Goal: Task Accomplishment & Management: Manage account settings

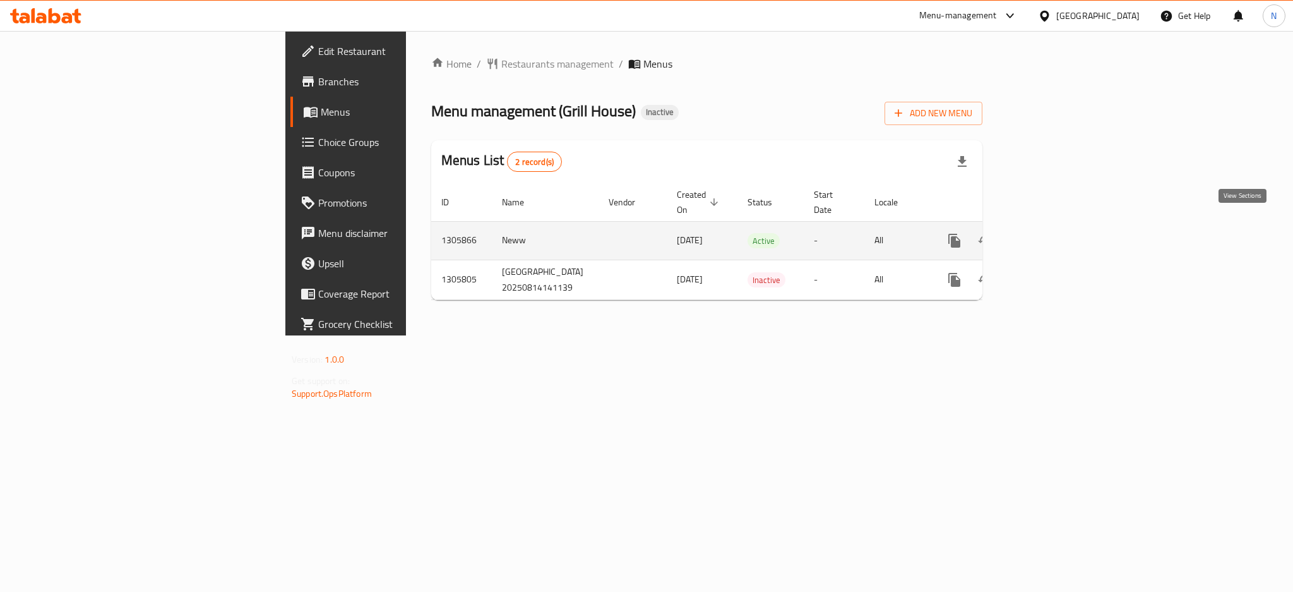
click at [1053, 233] on icon "enhanced table" at bounding box center [1045, 240] width 15 height 15
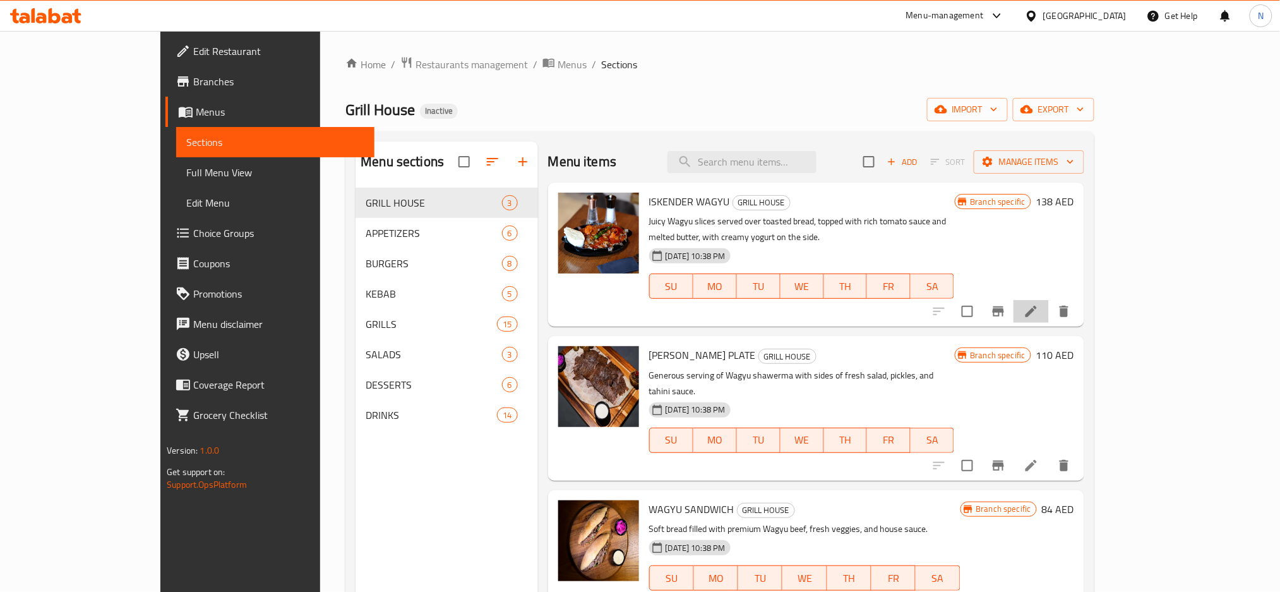
click at [1049, 304] on li at bounding box center [1030, 311] width 35 height 23
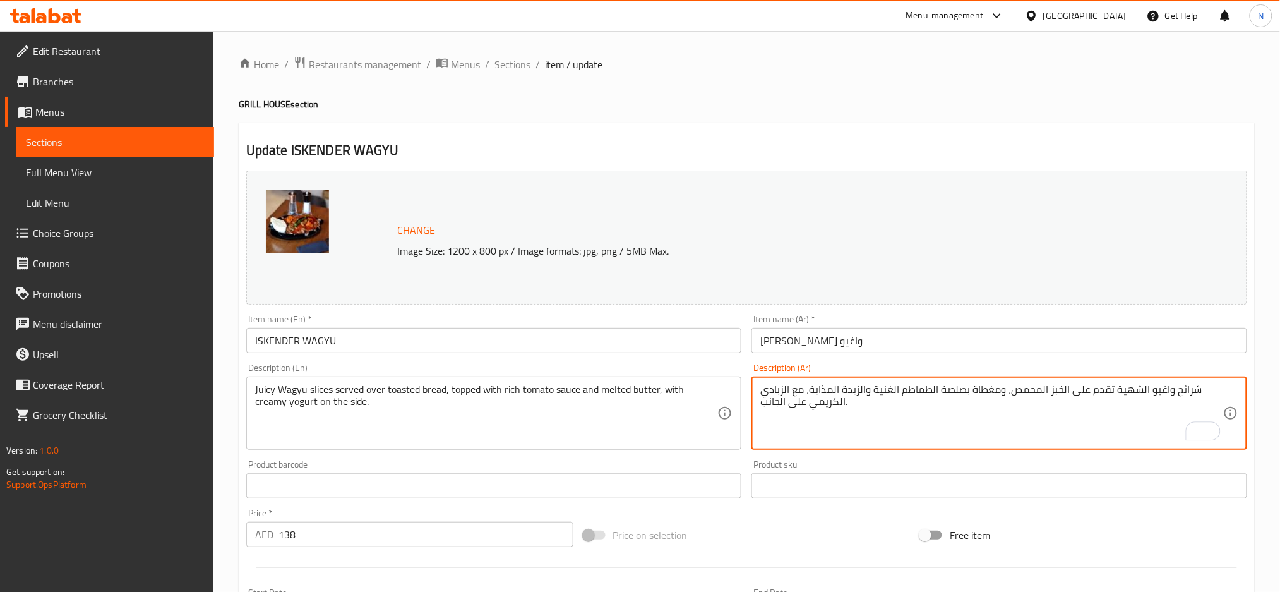
drag, startPoint x: 1146, startPoint y: 391, endPoint x: 1115, endPoint y: 390, distance: 31.6
click at [1115, 390] on textarea "شرائح واغيو الشهية تقدم على الخبز المحمص، ومغطاة بصلصة الطماطم الغنية والزبدة ا…" at bounding box center [991, 413] width 463 height 60
type textarea "شرائح واغيو جوسي تقدم على الخبز المحمص، ومغطاة بصلصة الطماطم الغنية والزبدة الم…"
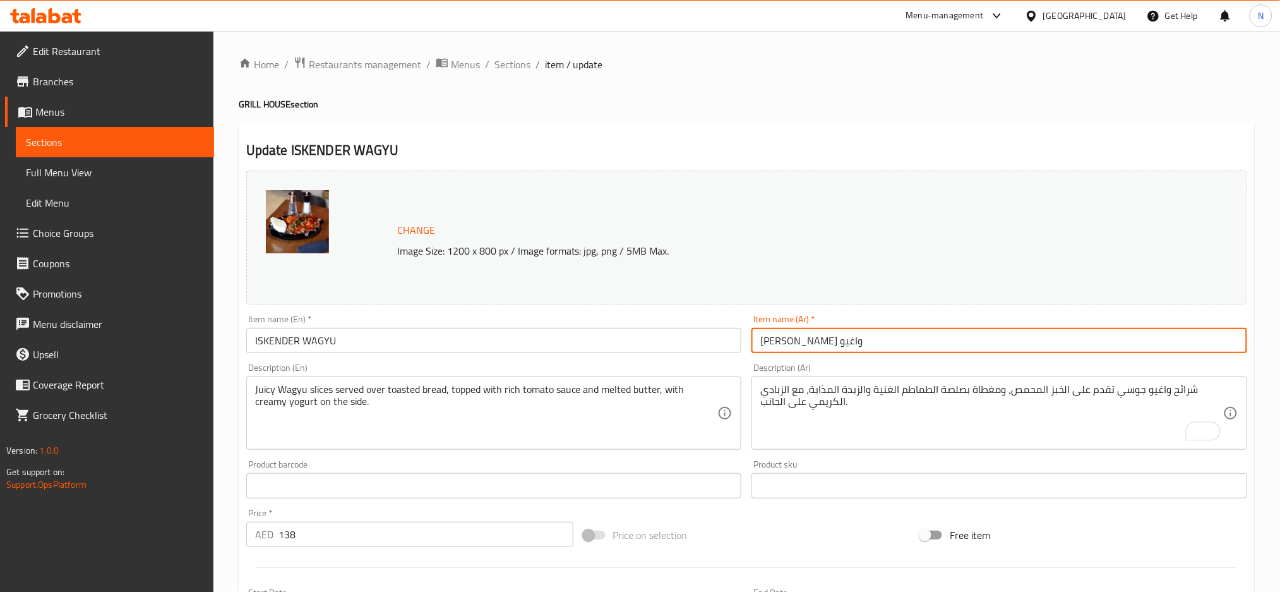
click at [1025, 342] on input "[PERSON_NAME] واغيو" at bounding box center [999, 340] width 496 height 25
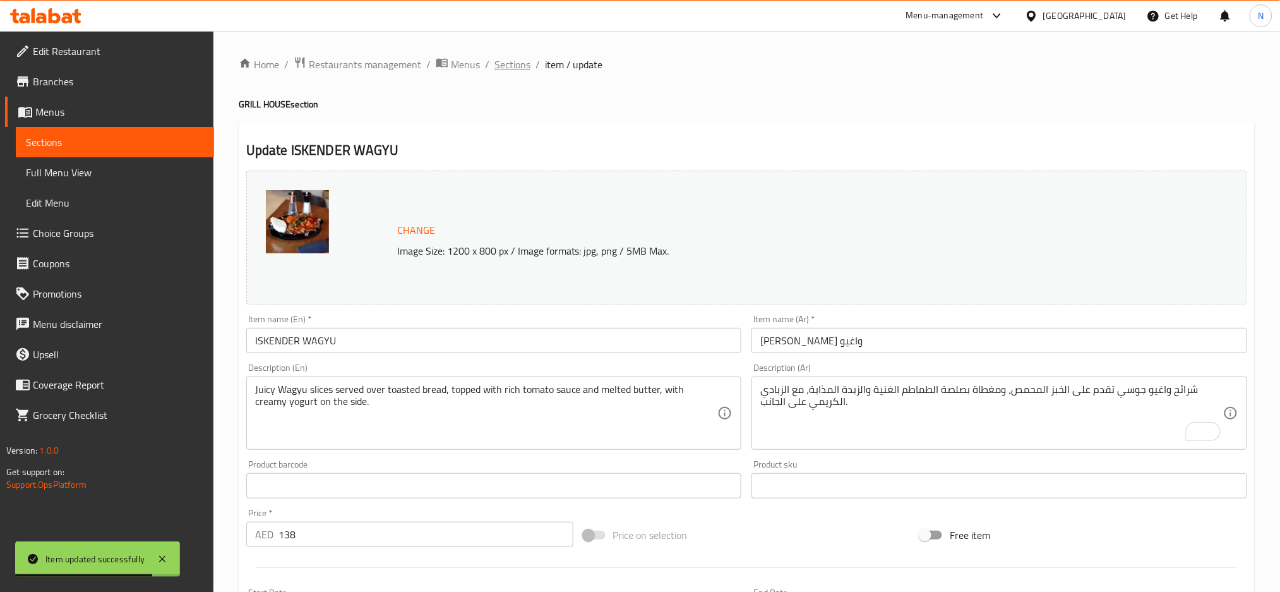
click at [503, 72] on span "Sections" at bounding box center [512, 64] width 36 height 15
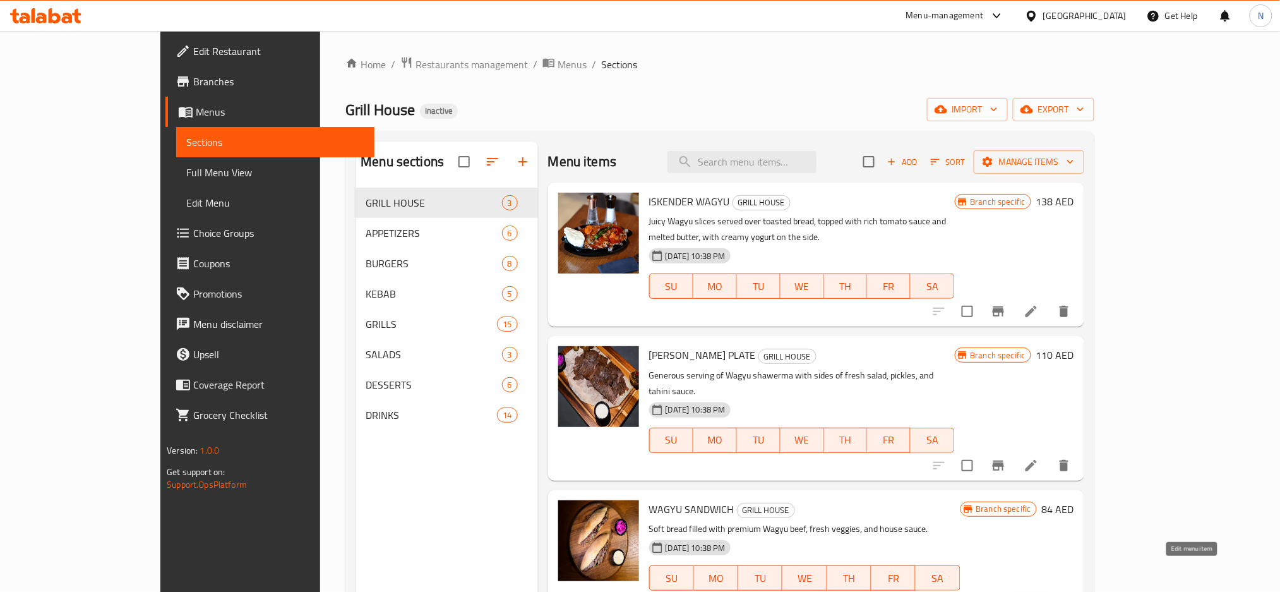
click at [1039, 591] on icon at bounding box center [1031, 602] width 15 height 15
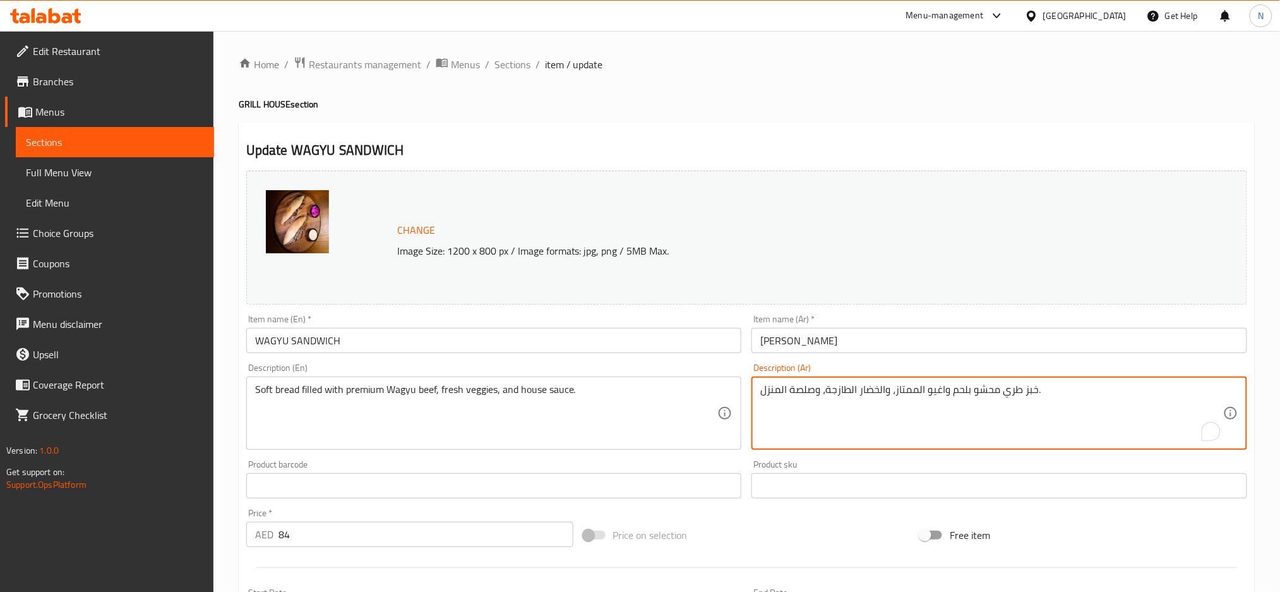
drag, startPoint x: 807, startPoint y: 389, endPoint x: 759, endPoint y: 390, distance: 48.0
click at [759, 390] on div "خبز طري محشو بلحم واغيو الممتاز، والخضار الطازجة، وصلصة المنزل. Description (Ar)" at bounding box center [999, 412] width 496 height 73
type textarea "خبز طري محشو بلحم واغيو الممتاز، والخضار الطازجة، وصوص هاوس."
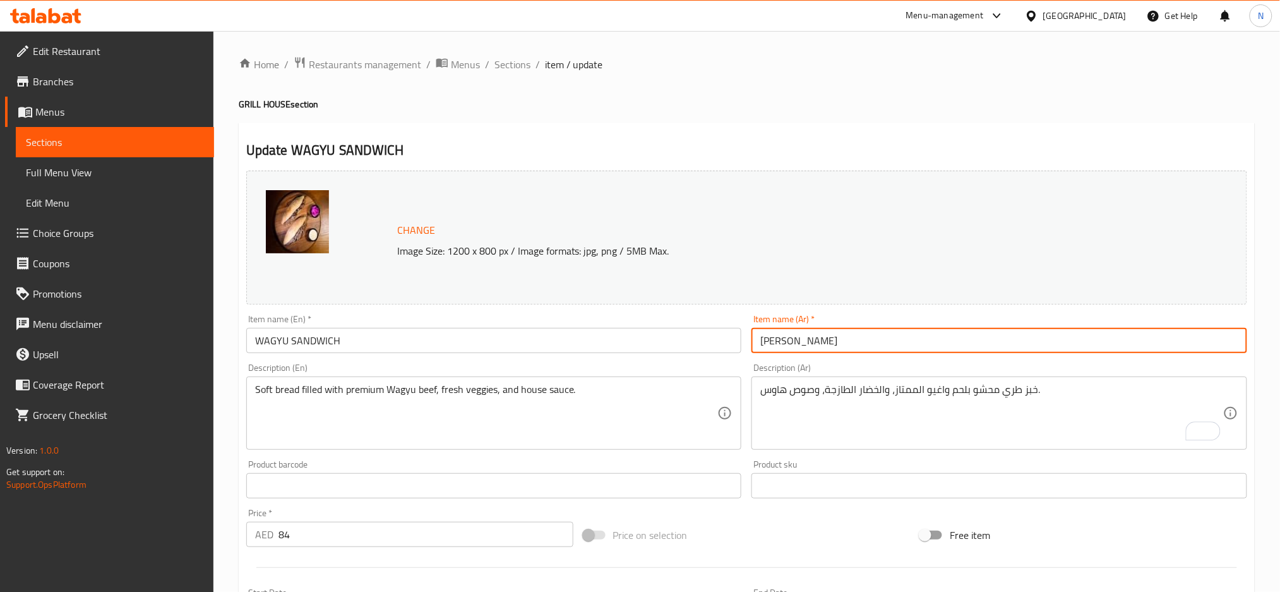
click at [802, 342] on input "و[PERSON_NAME]" at bounding box center [999, 340] width 496 height 25
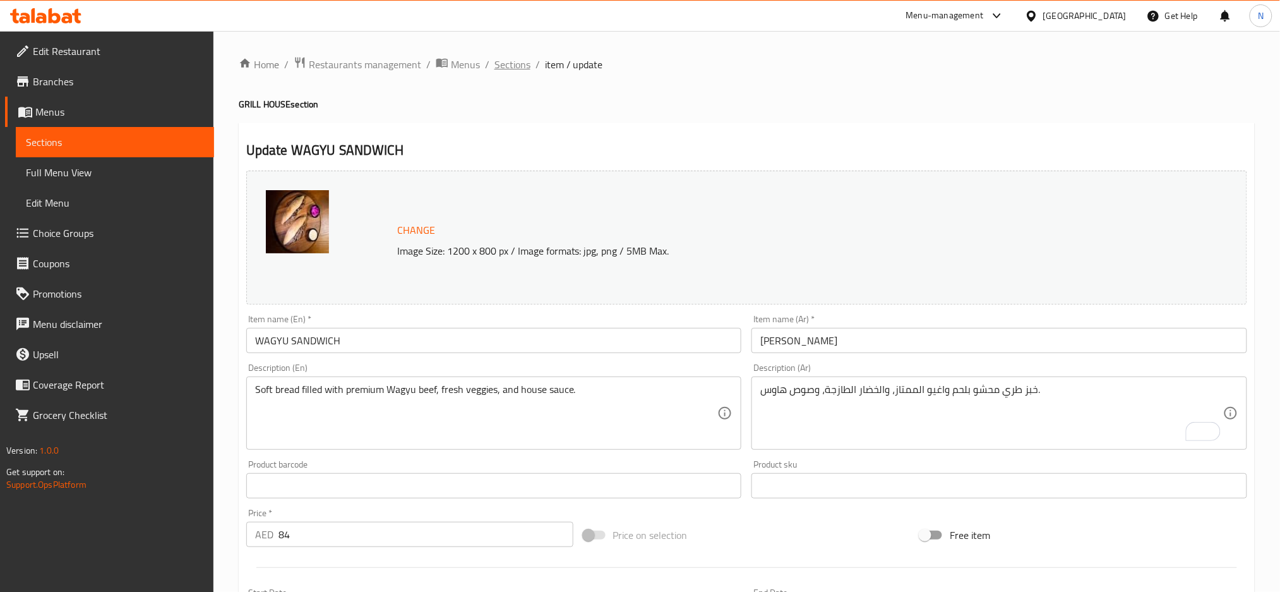
click at [516, 60] on span "Sections" at bounding box center [512, 64] width 36 height 15
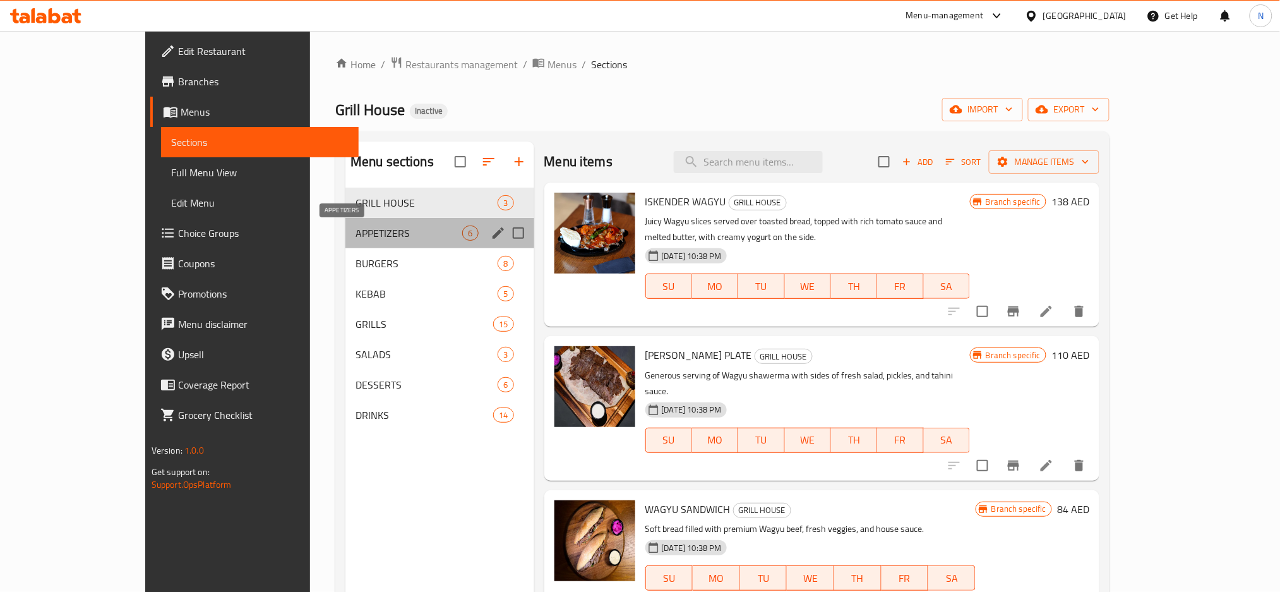
click at [377, 237] on span "APPETIZERS" at bounding box center [409, 232] width 107 height 15
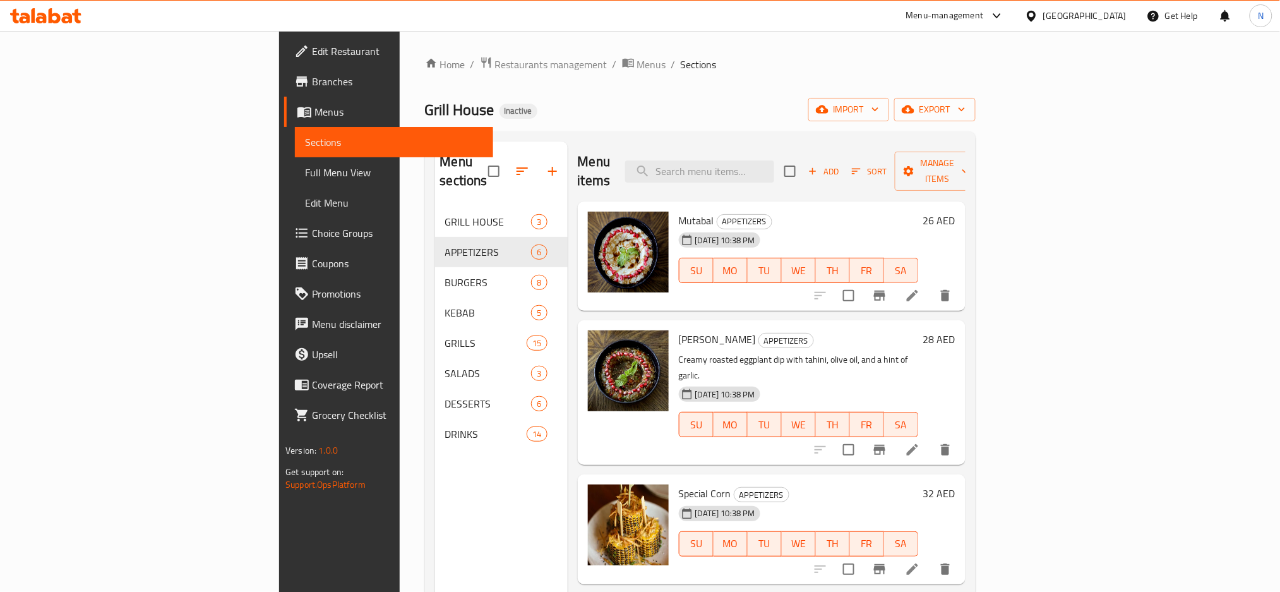
scroll to position [177, 0]
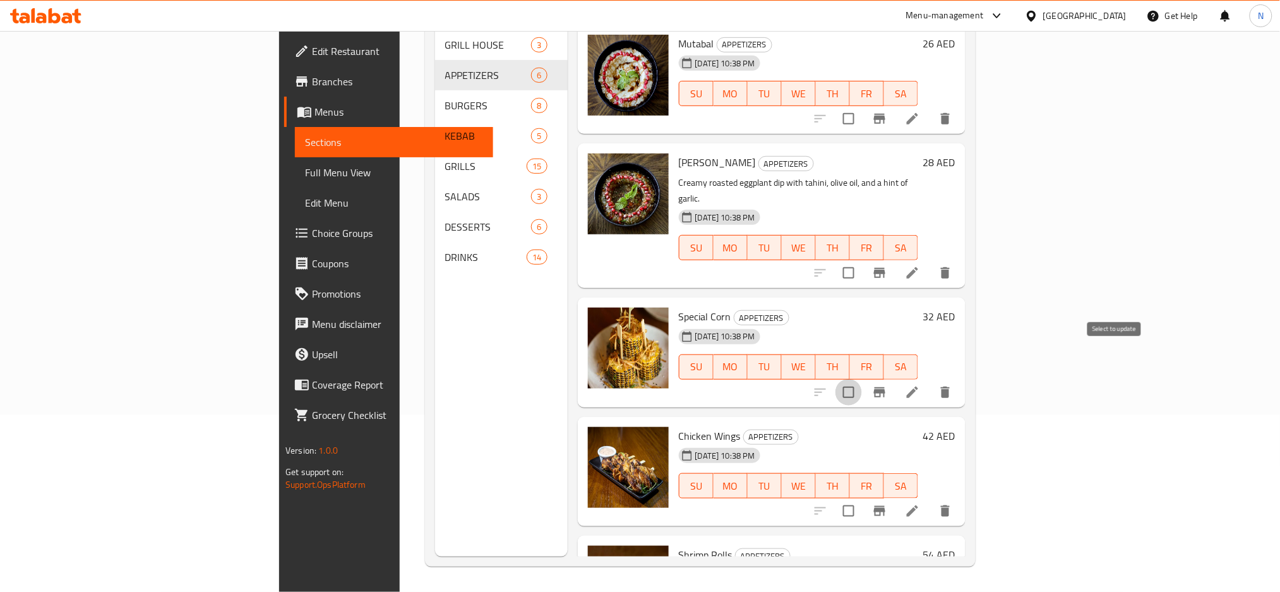
click at [862, 379] on input "checkbox" at bounding box center [848, 392] width 27 height 27
checkbox input "true"
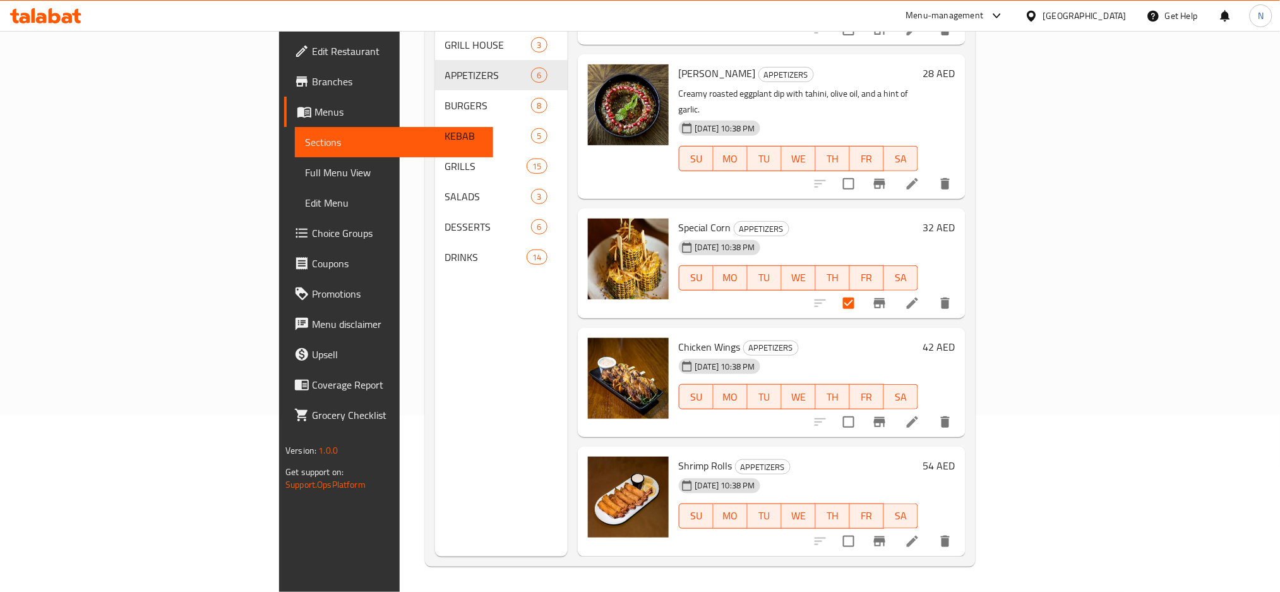
scroll to position [173, 0]
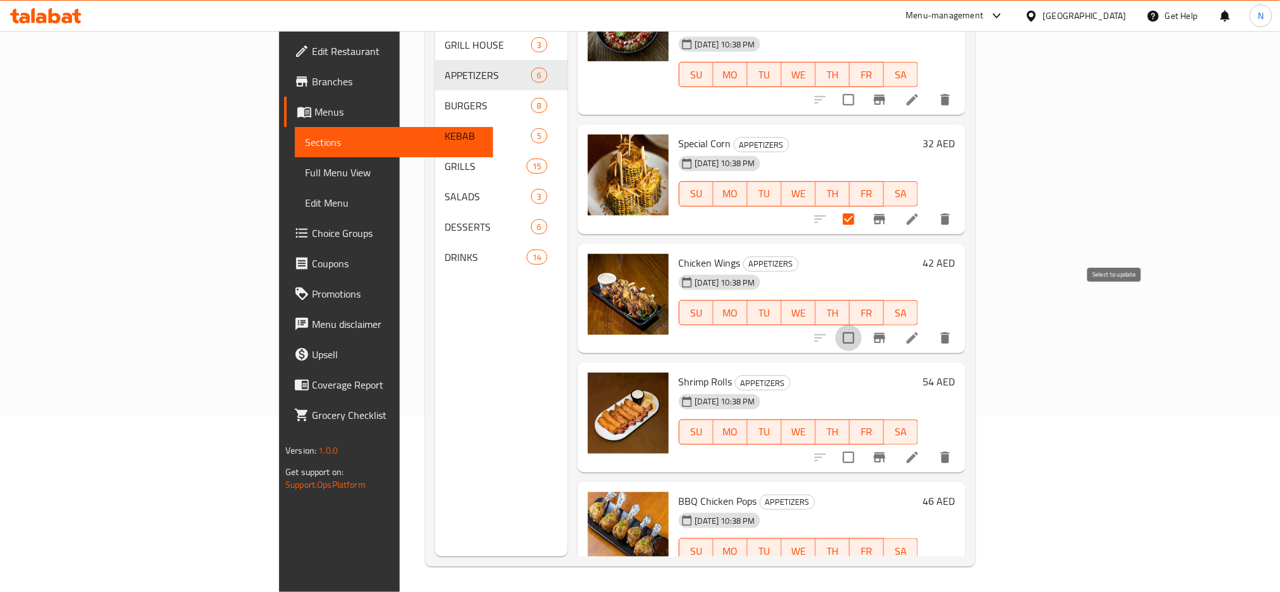
click at [862, 325] on input "checkbox" at bounding box center [848, 338] width 27 height 27
checkbox input "true"
click at [862, 444] on input "checkbox" at bounding box center [848, 457] width 27 height 27
checkbox input "true"
click at [862, 563] on input "checkbox" at bounding box center [848, 576] width 27 height 27
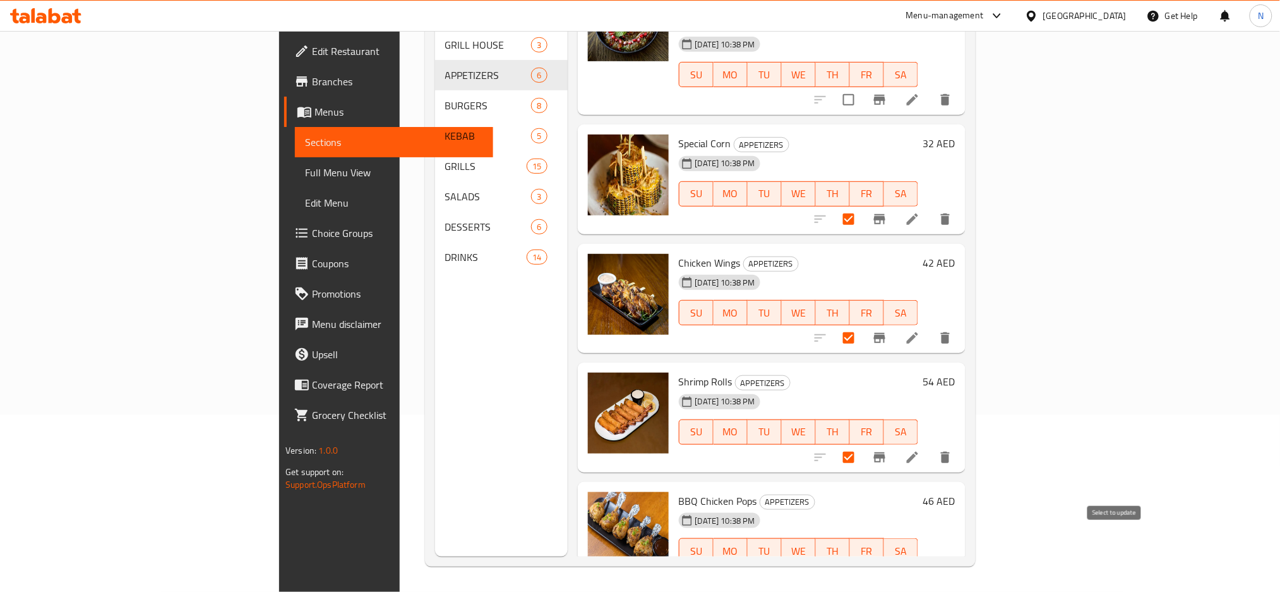
checkbox input "true"
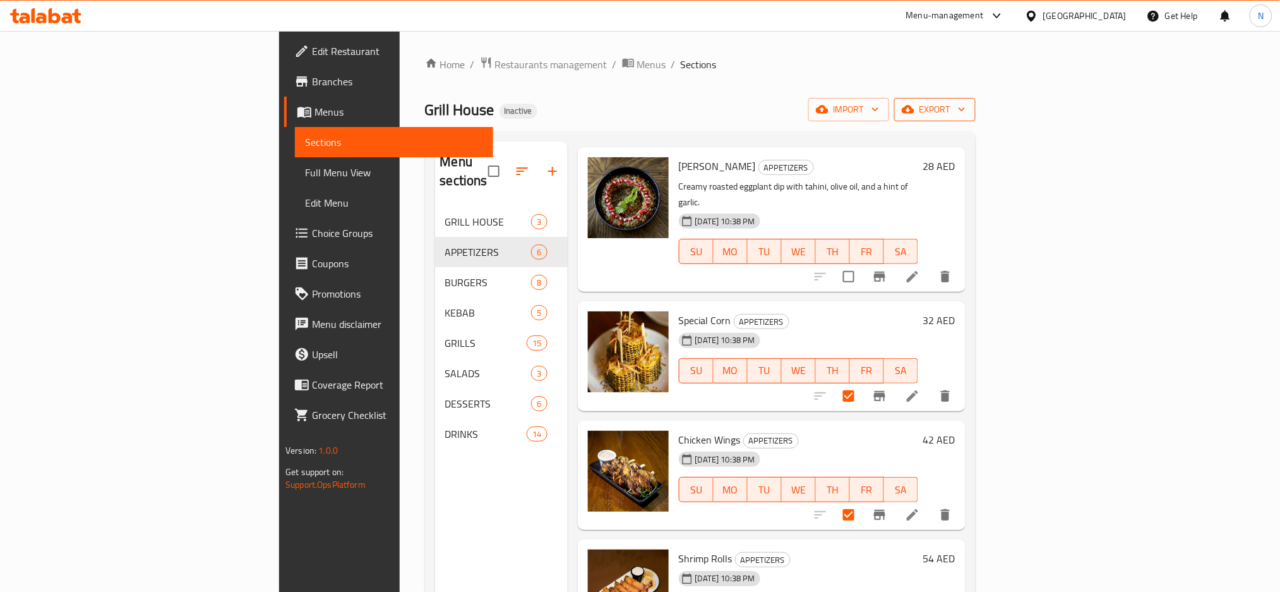
drag, startPoint x: 1204, startPoint y: 116, endPoint x: 1195, endPoint y: 117, distance: 9.0
click at [965, 117] on span "export" at bounding box center [934, 110] width 61 height 16
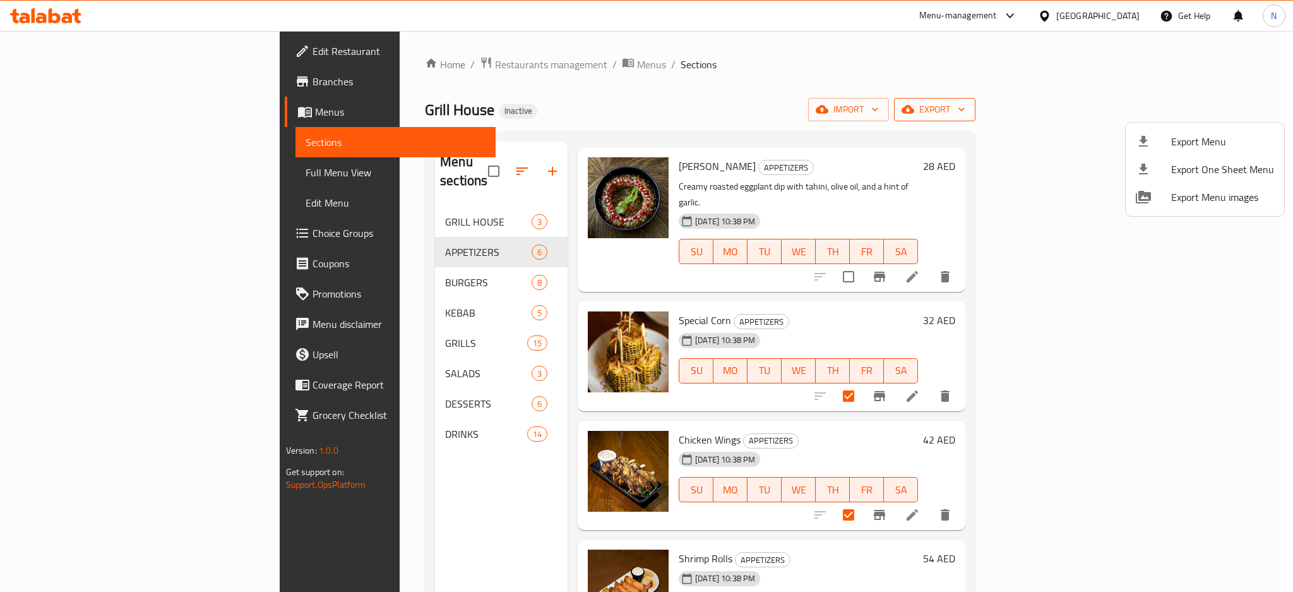
click at [1195, 117] on div at bounding box center [646, 296] width 1293 height 592
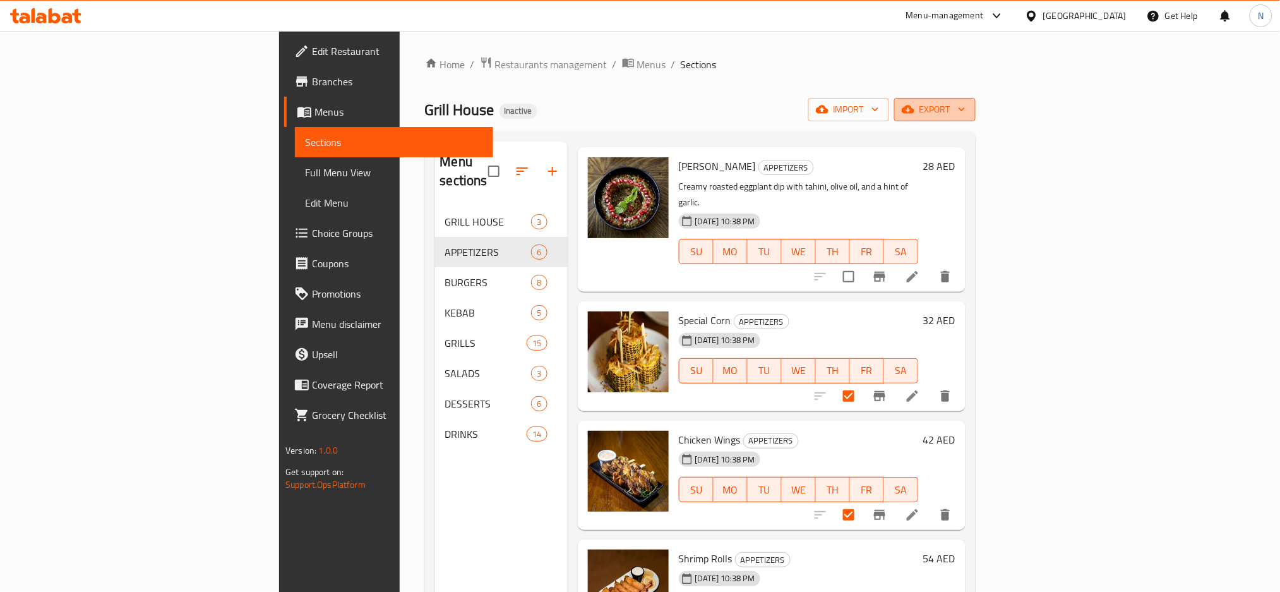
click at [965, 117] on span "export" at bounding box center [934, 110] width 61 height 16
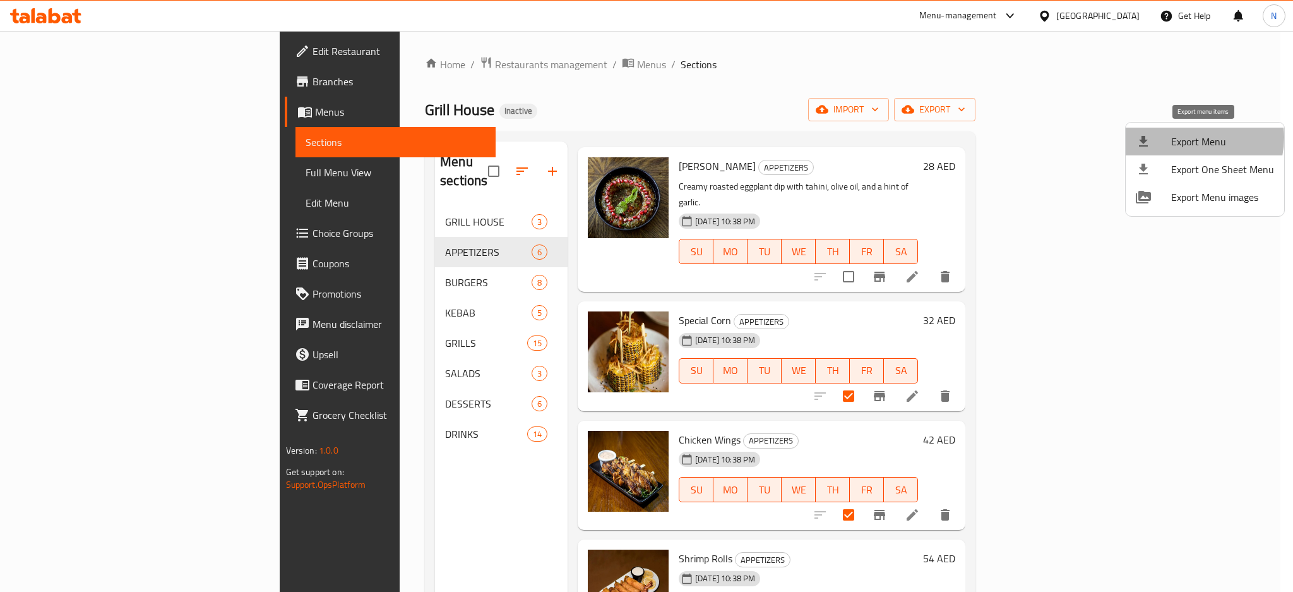
click at [1194, 138] on span "Export Menu" at bounding box center [1222, 141] width 103 height 15
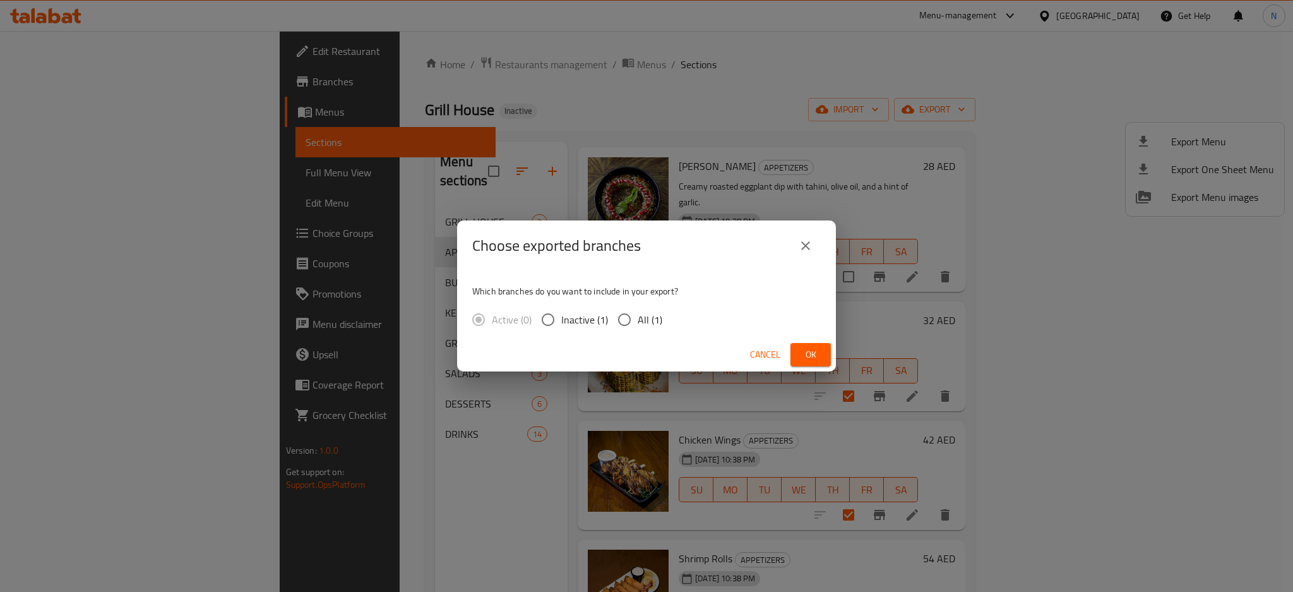
click at [655, 318] on span "All (1)" at bounding box center [650, 319] width 25 height 15
click at [638, 318] on input "All (1)" at bounding box center [624, 319] width 27 height 27
radio input "true"
click at [828, 357] on button "Ok" at bounding box center [811, 354] width 40 height 23
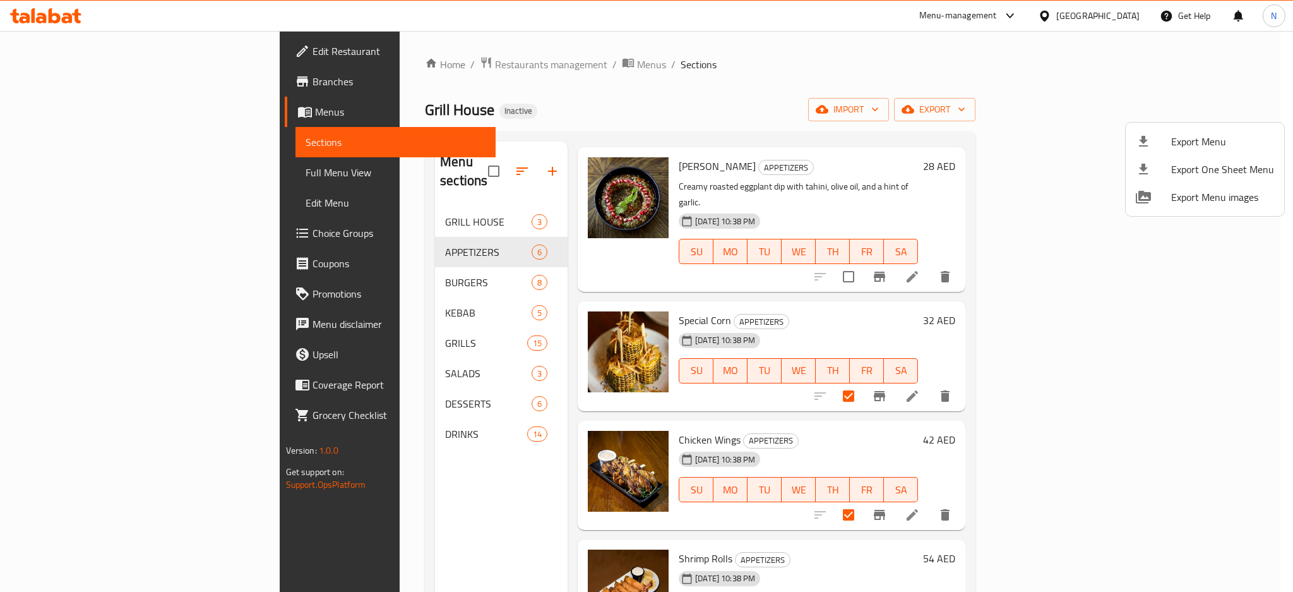
click at [1292, 503] on div at bounding box center [646, 296] width 1293 height 592
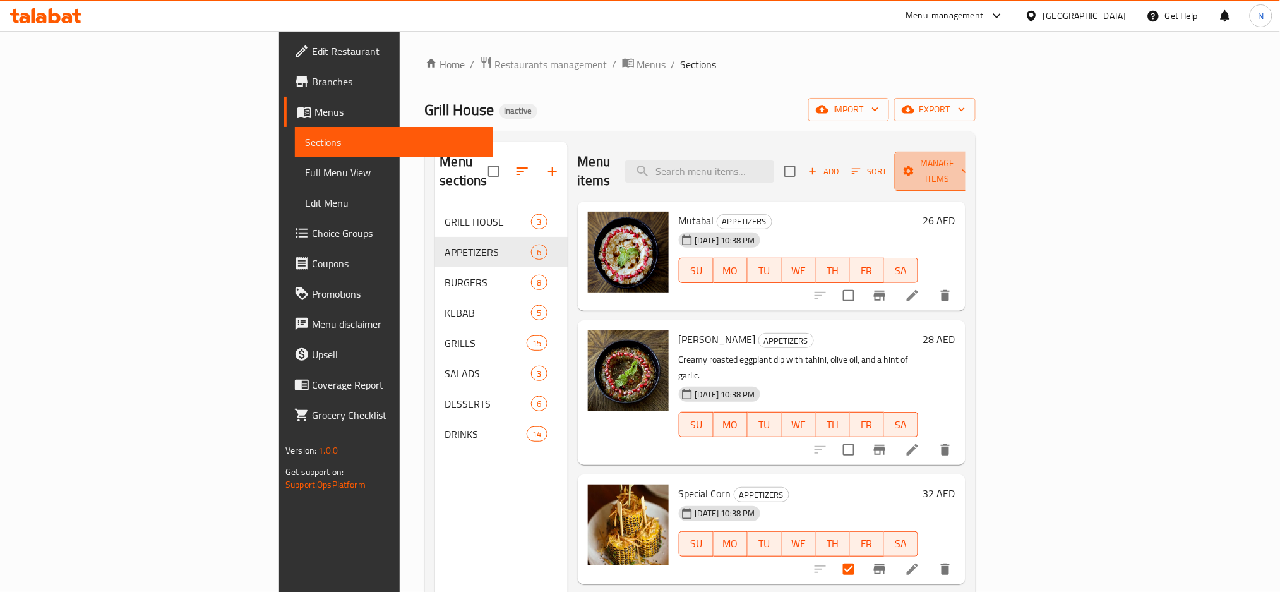
click at [969, 165] on span "Manage items" at bounding box center [937, 171] width 64 height 32
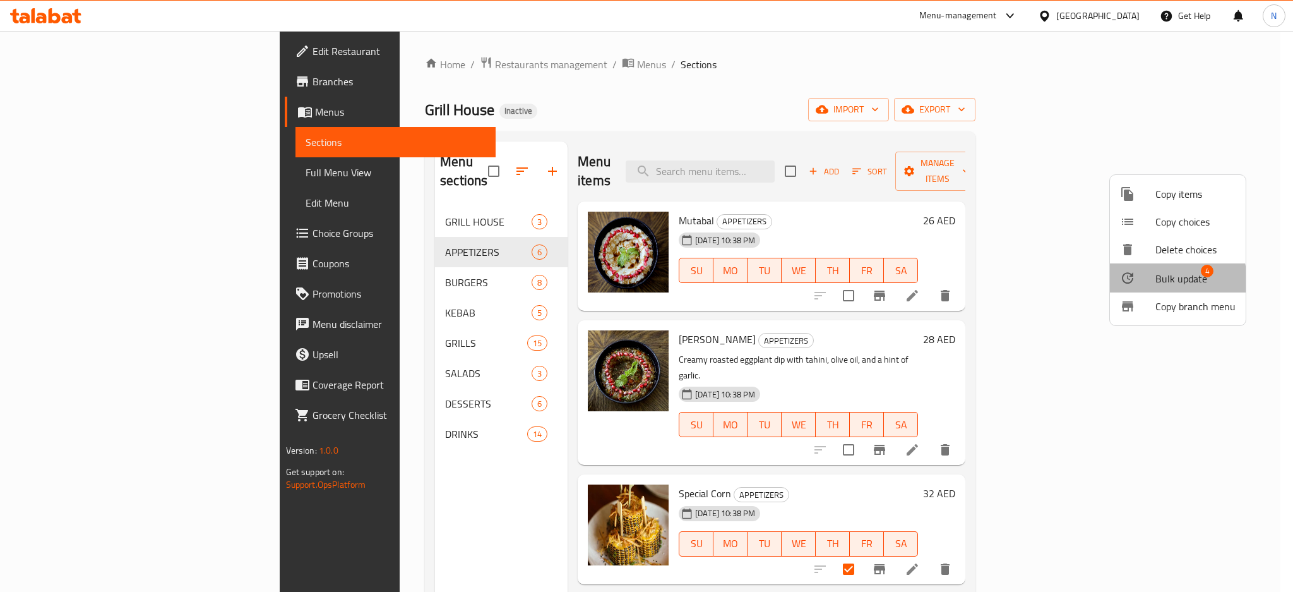
click at [1164, 280] on span "Bulk update" at bounding box center [1182, 278] width 52 height 15
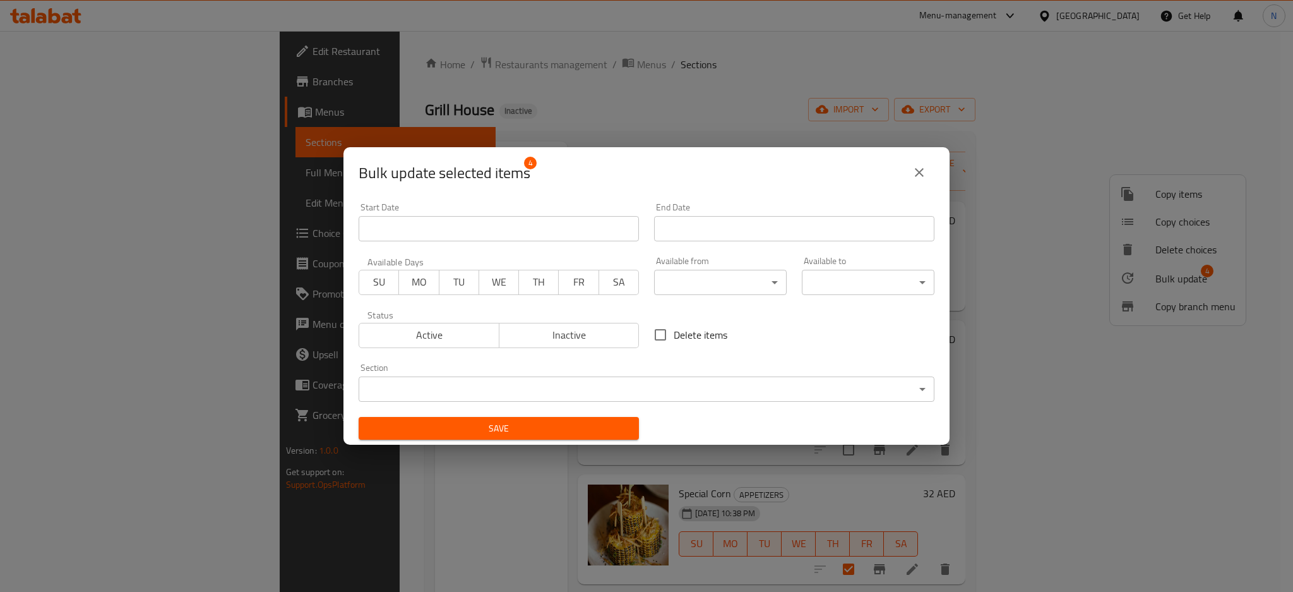
click at [663, 335] on input "Delete items" at bounding box center [660, 334] width 27 height 27
checkbox input "true"
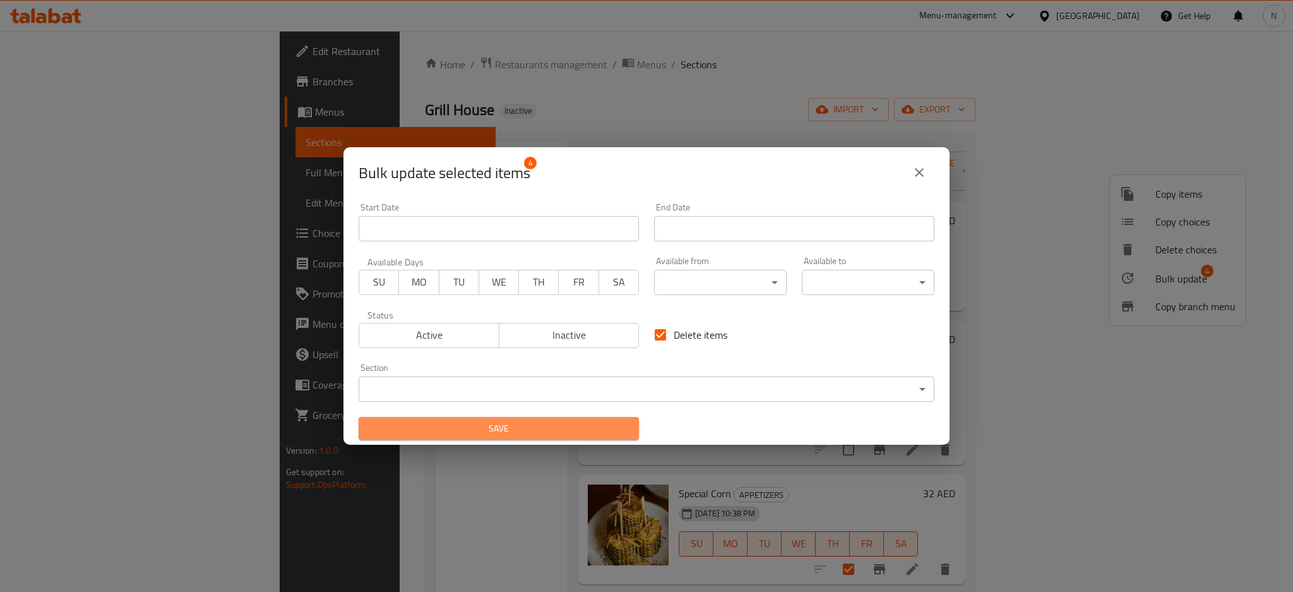
click at [542, 431] on span "Save" at bounding box center [499, 429] width 260 height 16
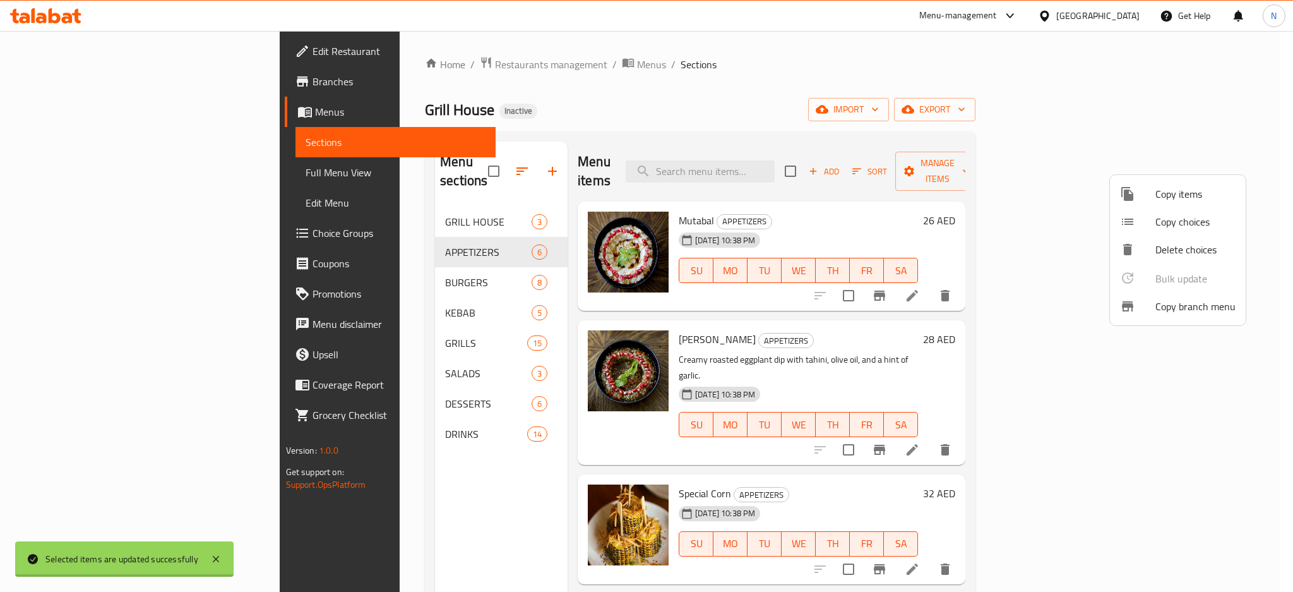
checkbox input "false"
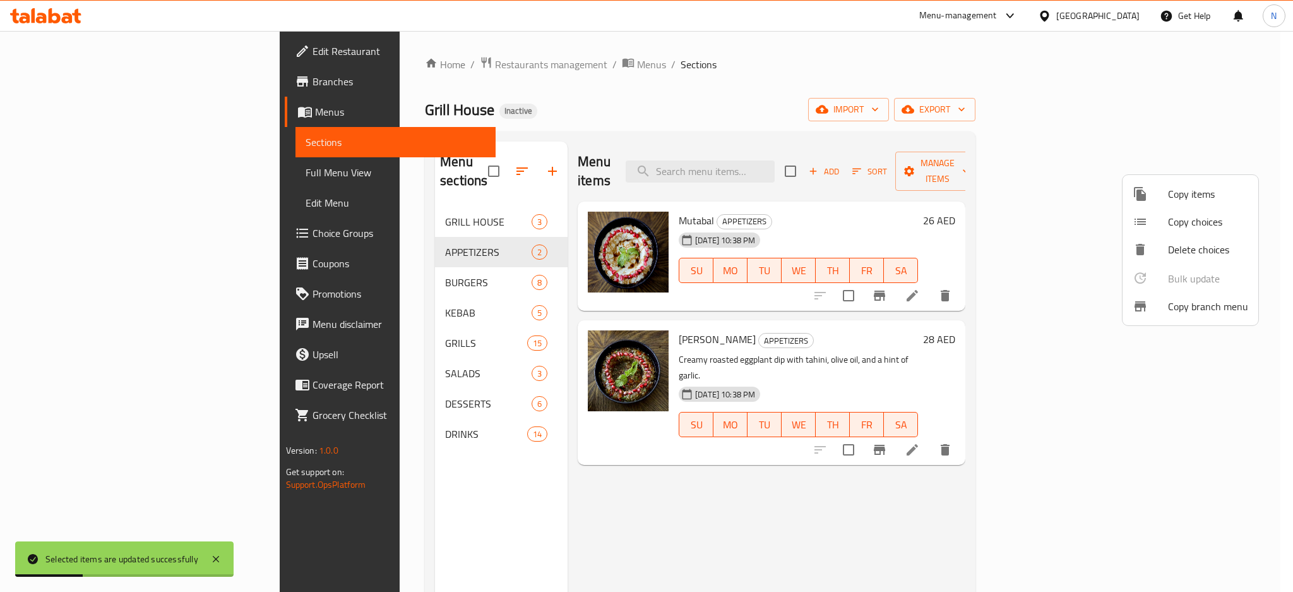
click at [324, 270] on div at bounding box center [646, 296] width 1293 height 592
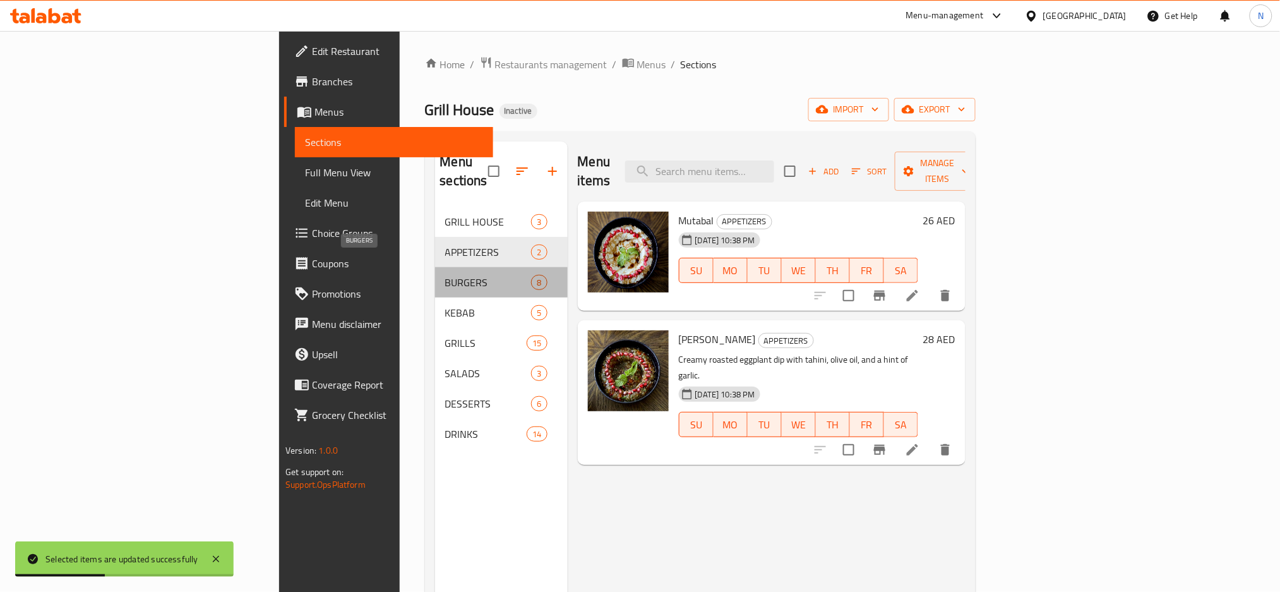
click at [445, 275] on span "BURGERS" at bounding box center [488, 282] width 87 height 15
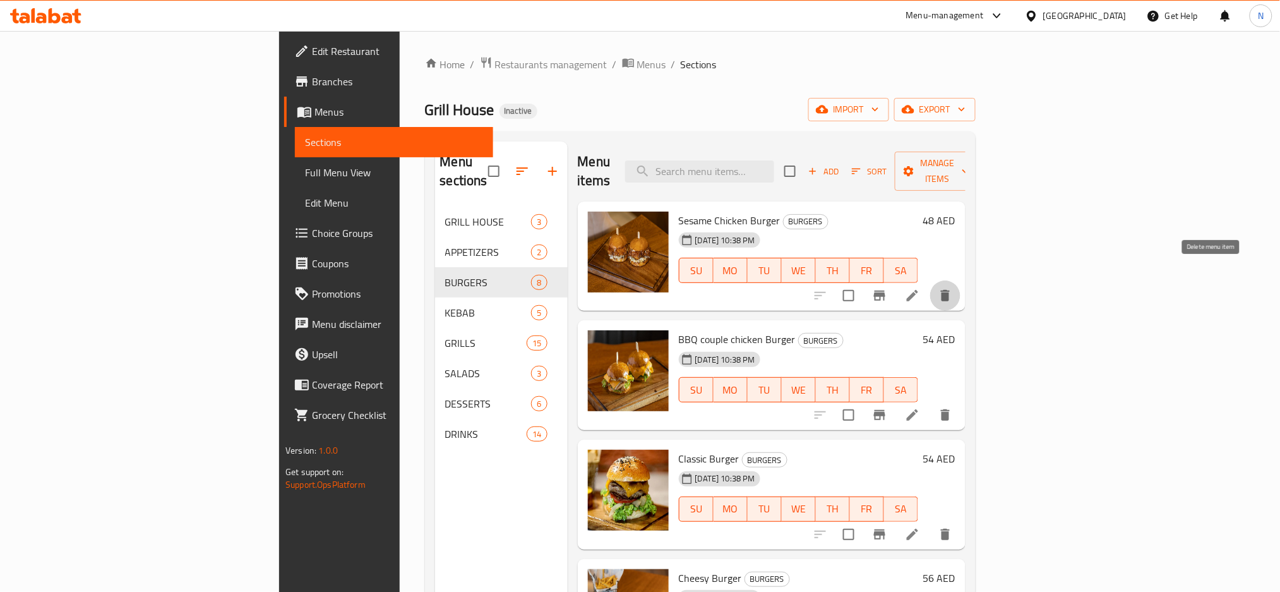
click at [960, 287] on button "delete" at bounding box center [945, 295] width 30 height 30
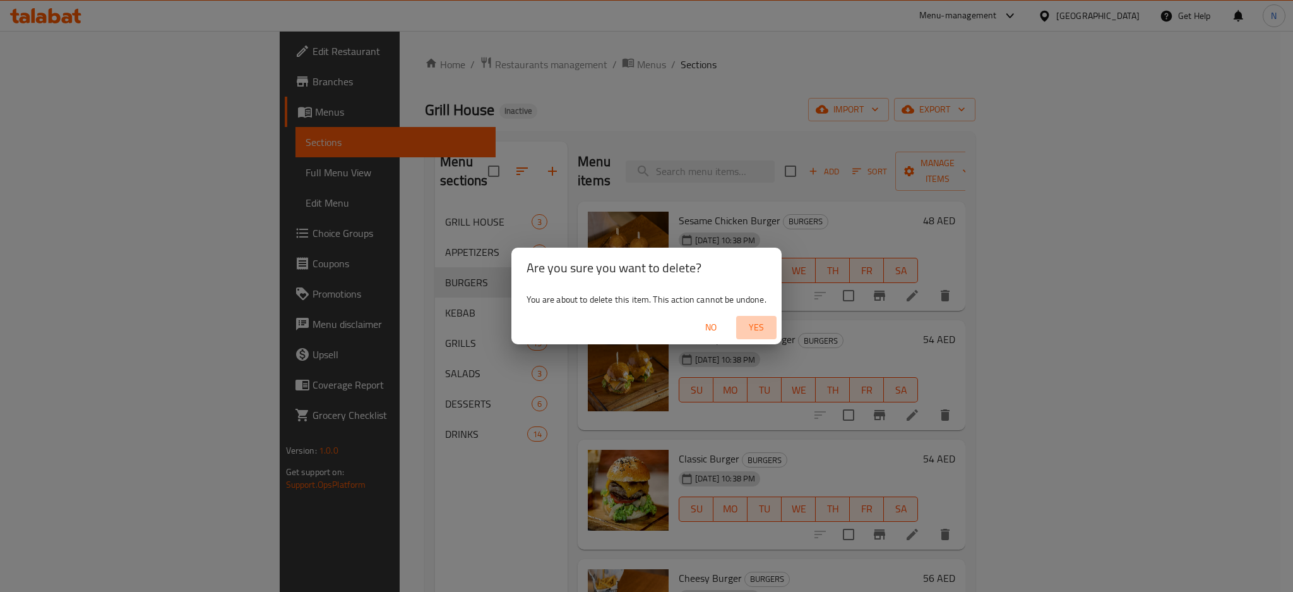
click at [760, 330] on span "Yes" at bounding box center [756, 328] width 30 height 16
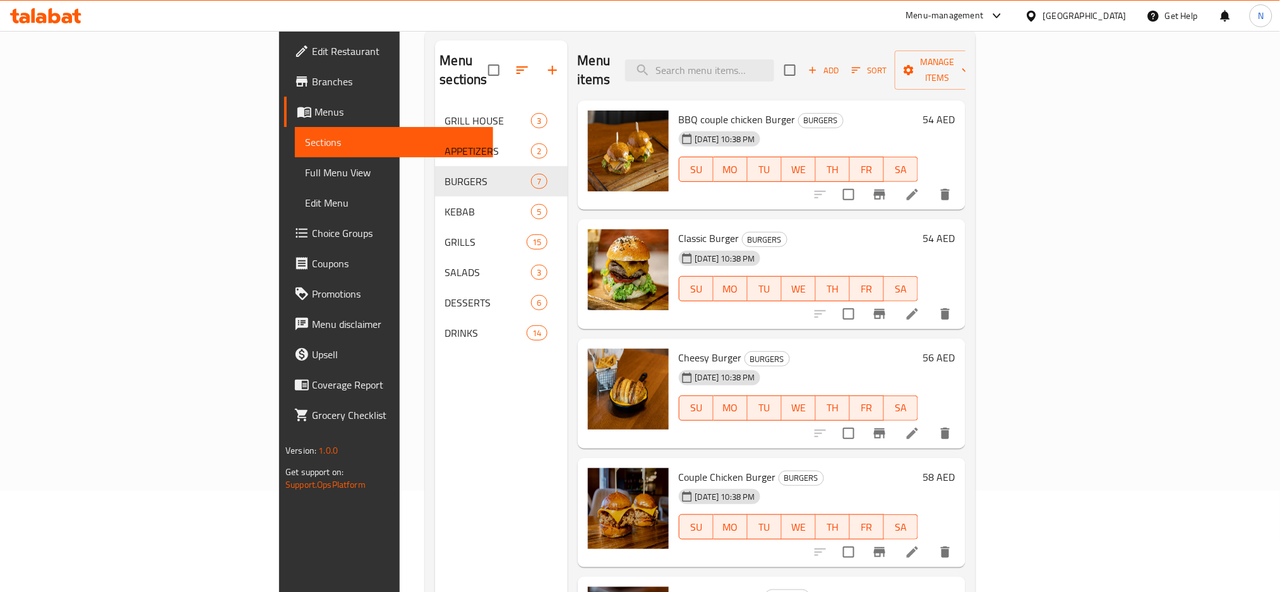
scroll to position [112, 0]
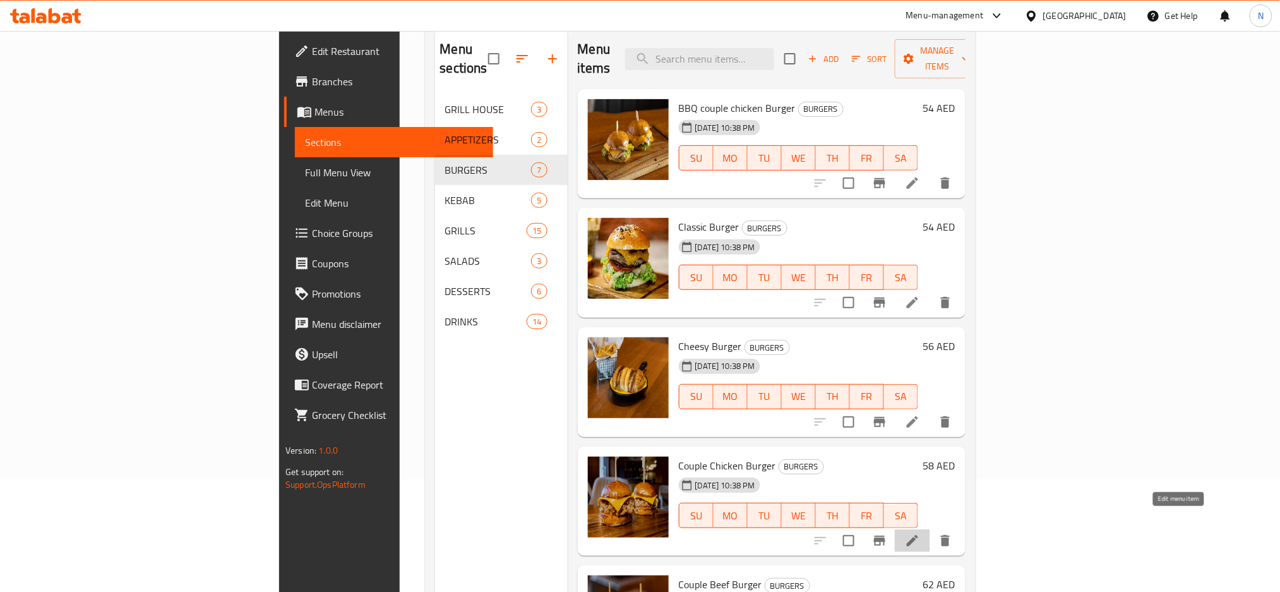
click at [920, 533] on icon at bounding box center [912, 540] width 15 height 15
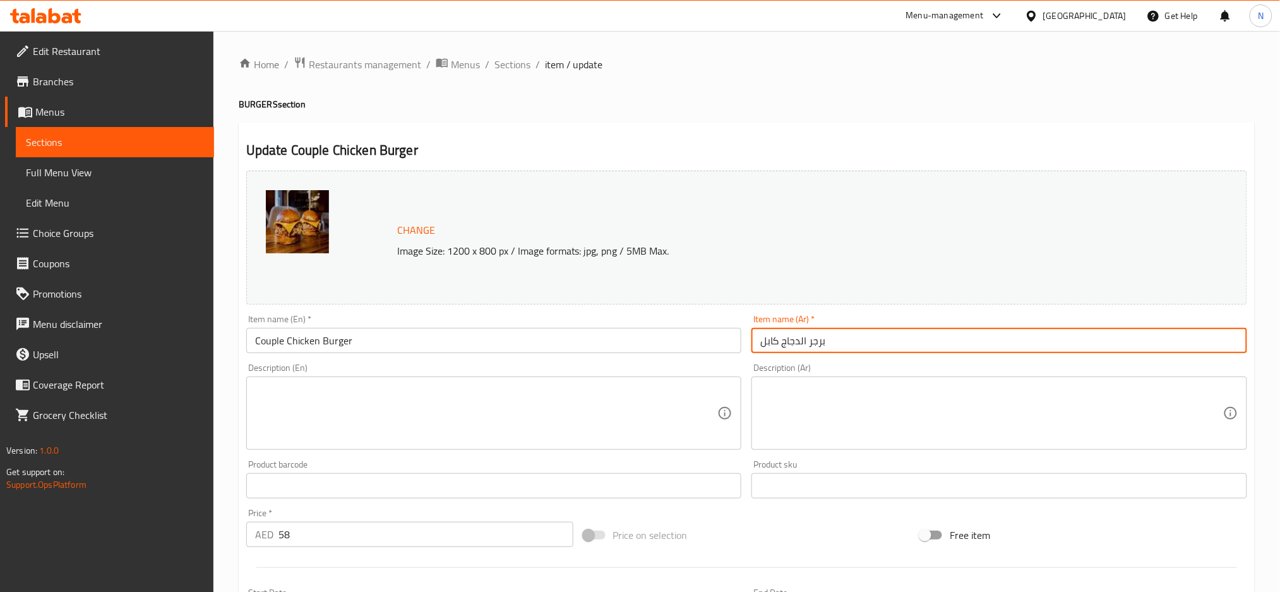
click at [770, 338] on input "برجر الدجاج كابل" at bounding box center [999, 340] width 496 height 25
type input "برجر الدجاج كوبل"
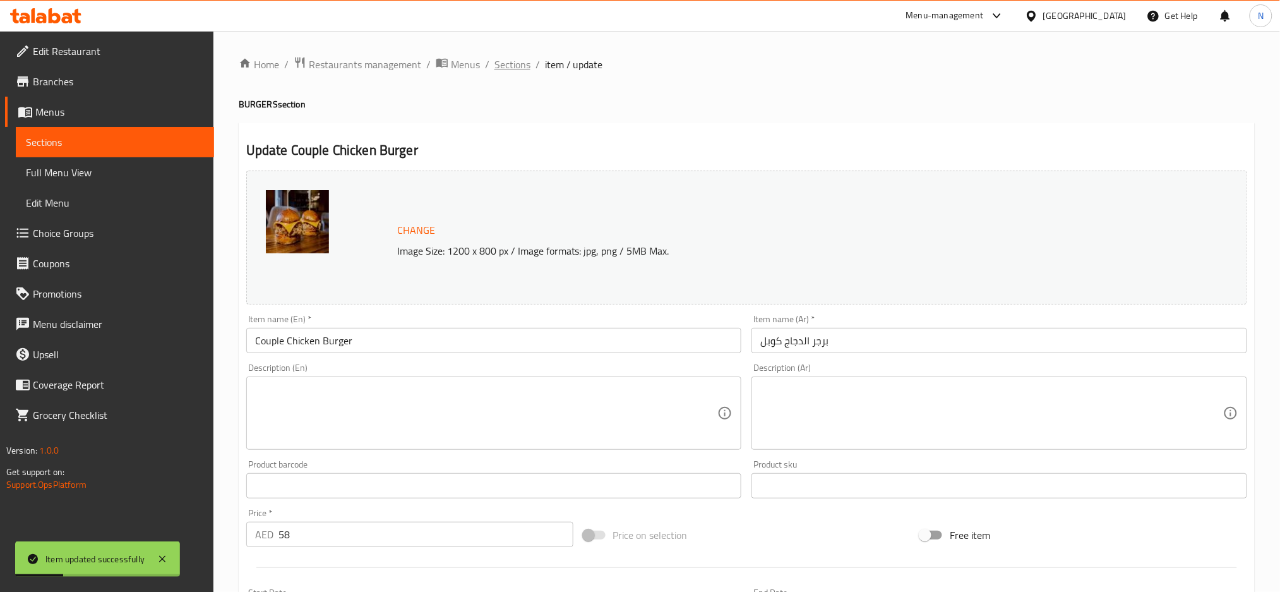
click at [517, 64] on span "Sections" at bounding box center [512, 64] width 36 height 15
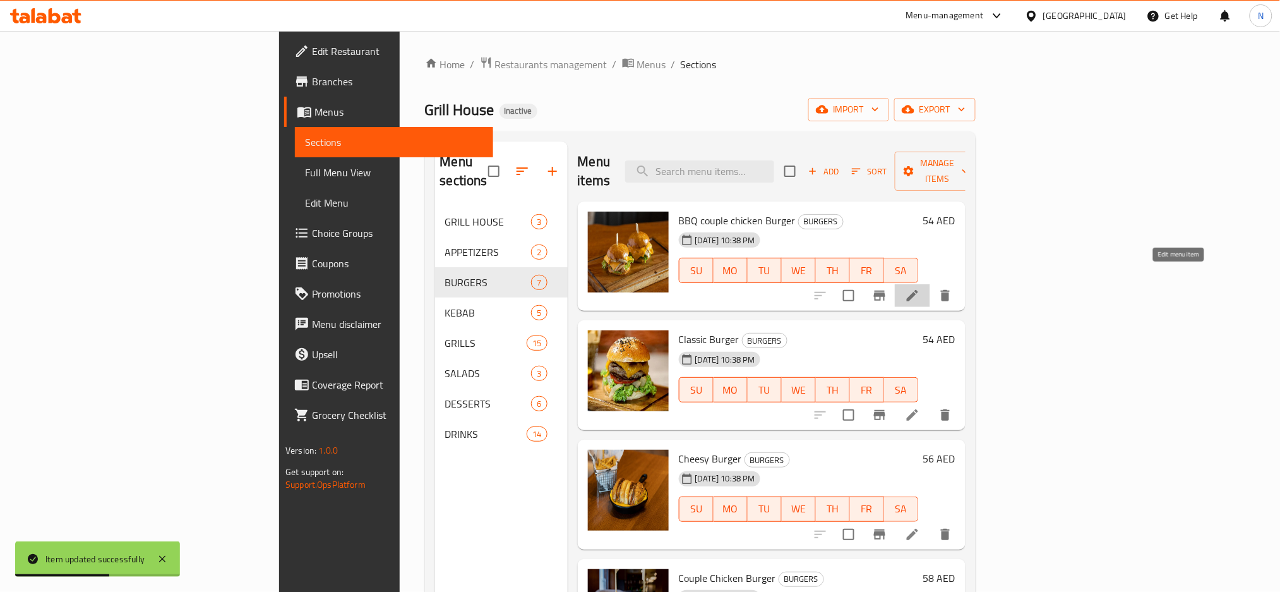
click at [920, 288] on icon at bounding box center [912, 295] width 15 height 15
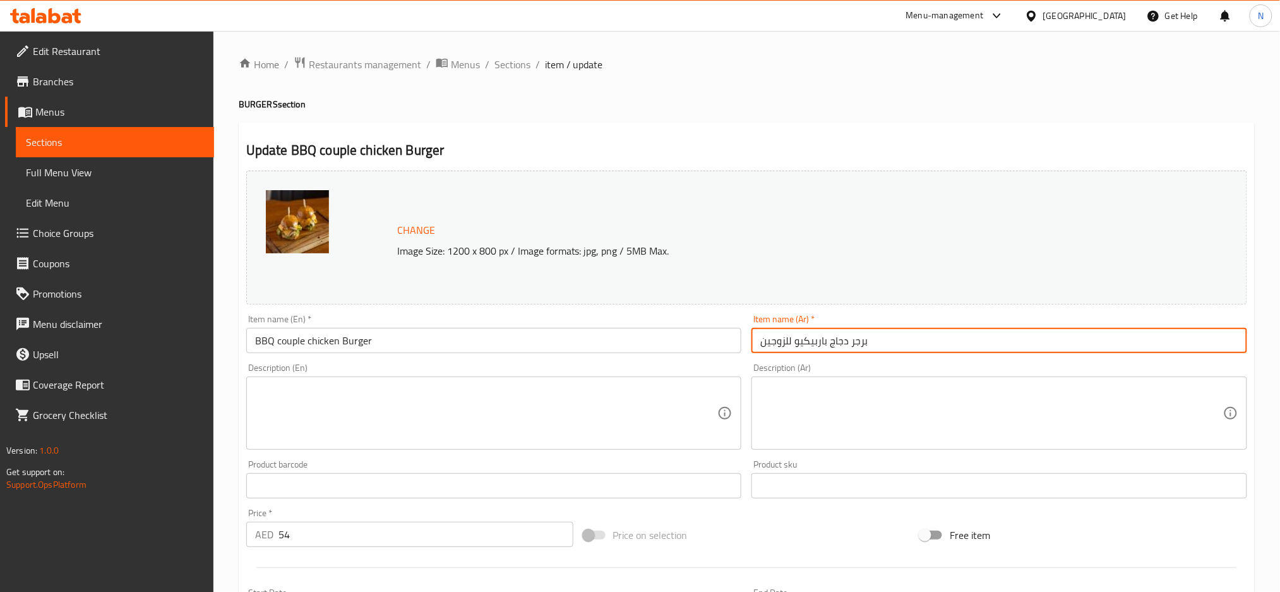
drag, startPoint x: 793, startPoint y: 338, endPoint x: 732, endPoint y: 347, distance: 61.3
click at [732, 347] on div "Change Image Size: 1200 x 800 px / Image formats: jpg, png / 5MB Max. Item name…" at bounding box center [746, 446] width 1011 height 563
click at [793, 347] on input "برجر دجاج باربيكيو" at bounding box center [999, 340] width 496 height 25
type input "برجر دجاج كوبل باربيكيو"
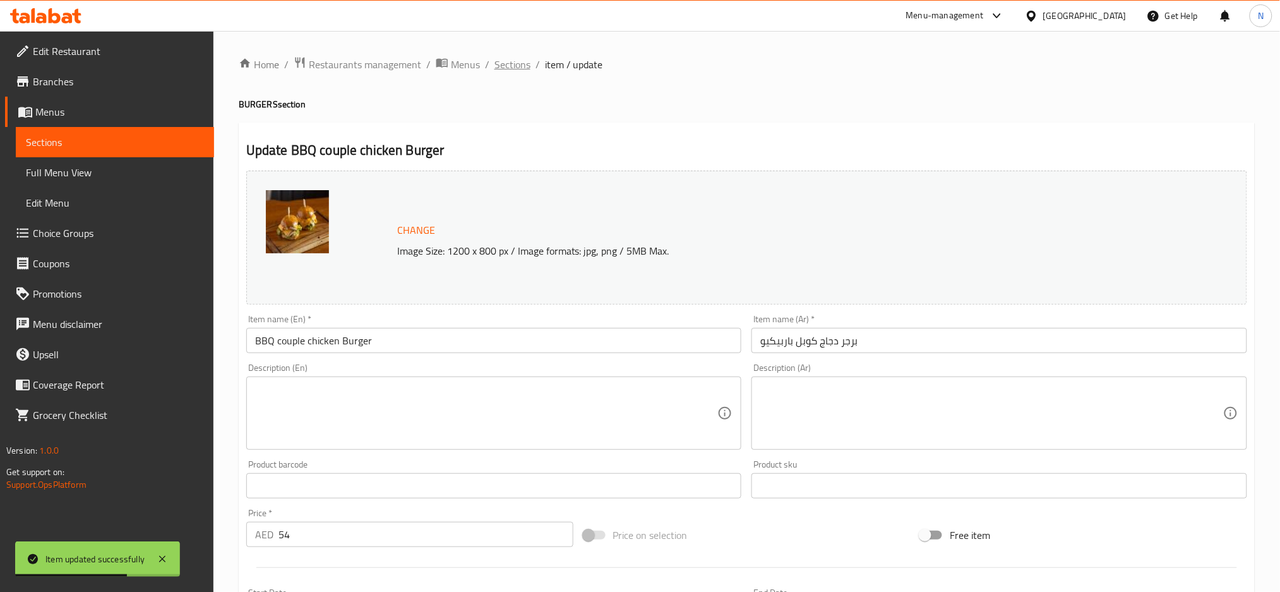
click at [504, 59] on span "Sections" at bounding box center [512, 64] width 36 height 15
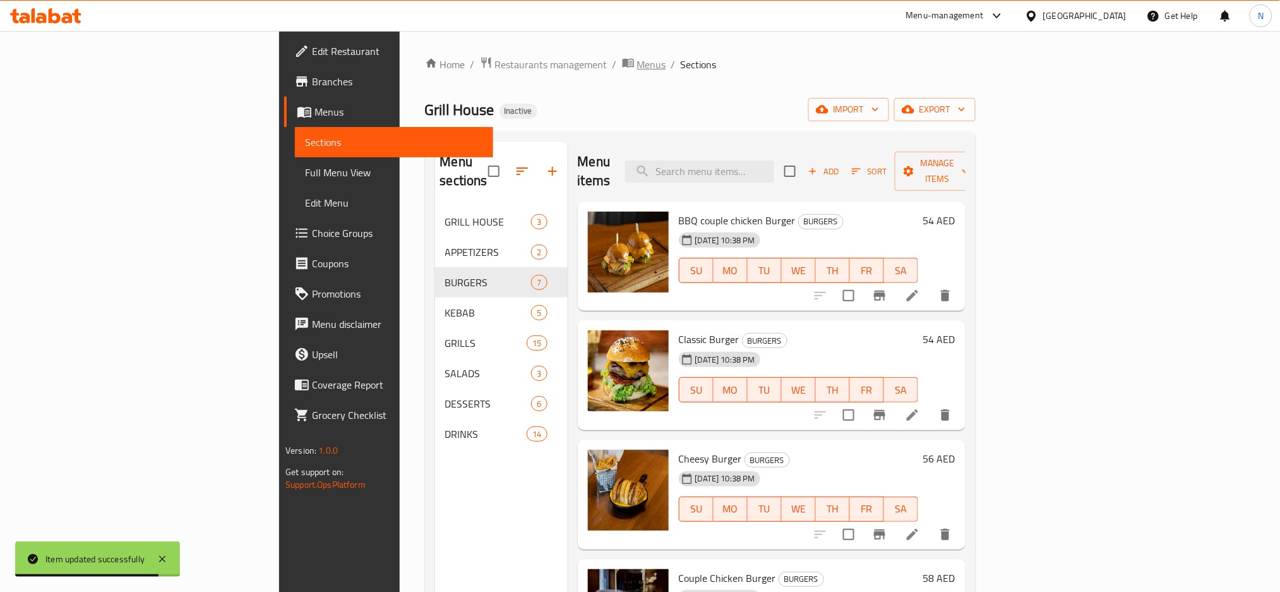
click at [637, 69] on span "Menus" at bounding box center [651, 64] width 29 height 15
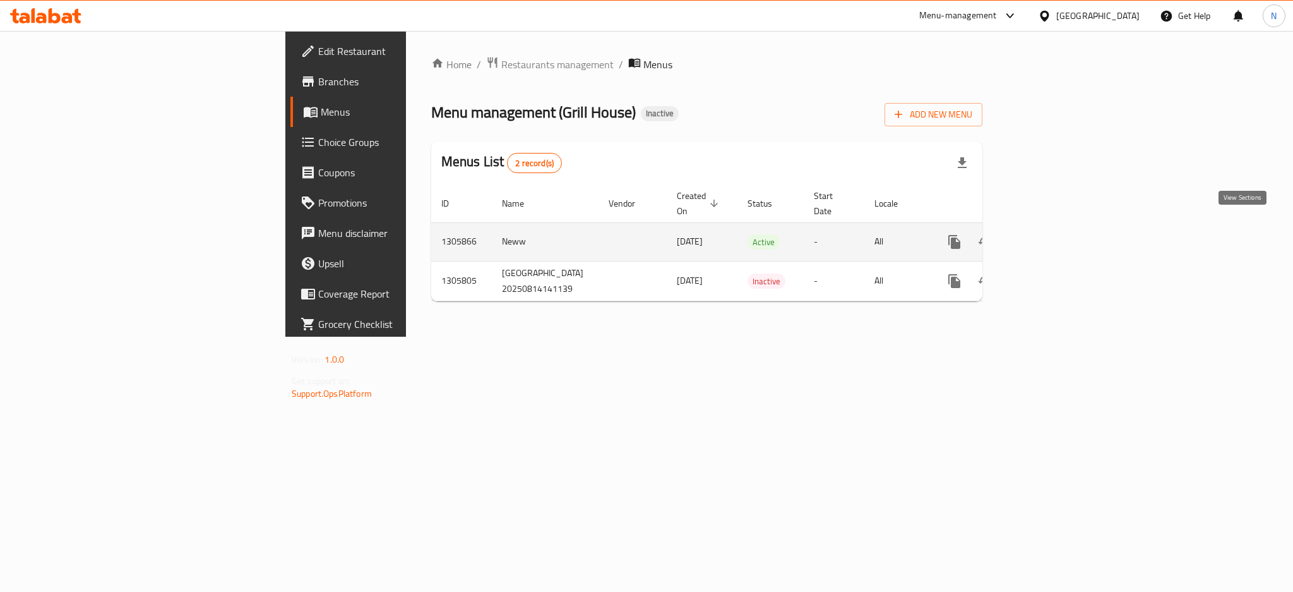
click at [1061, 236] on link "enhanced table" at bounding box center [1046, 242] width 30 height 30
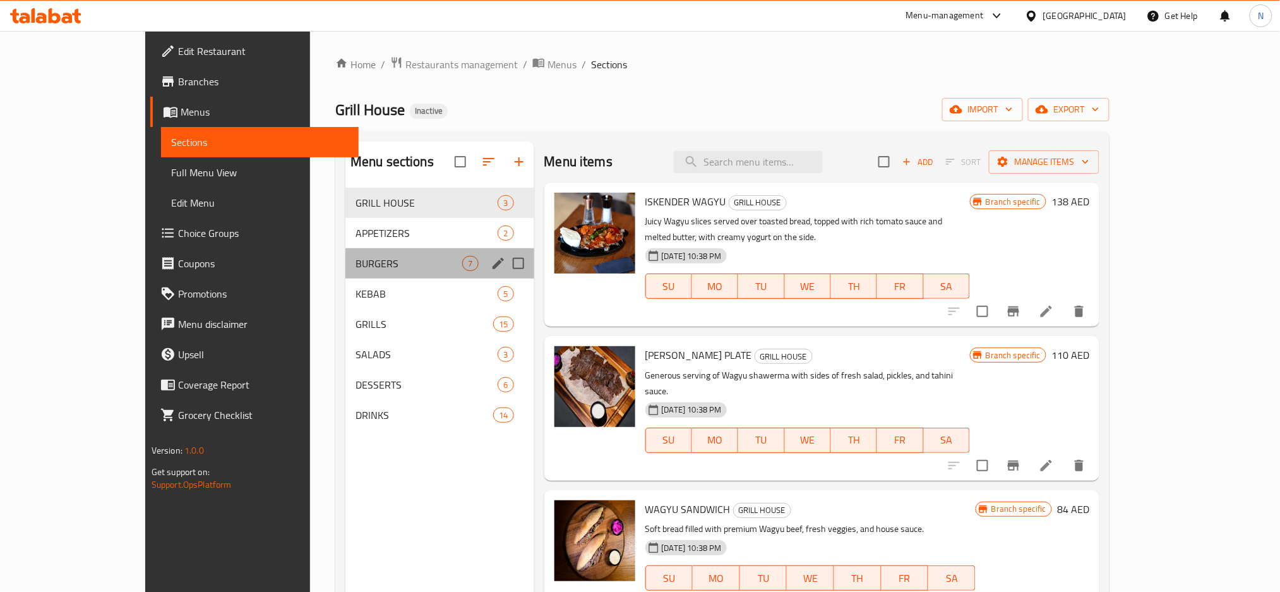
click at [371, 254] on div "BURGERS 7" at bounding box center [439, 263] width 189 height 30
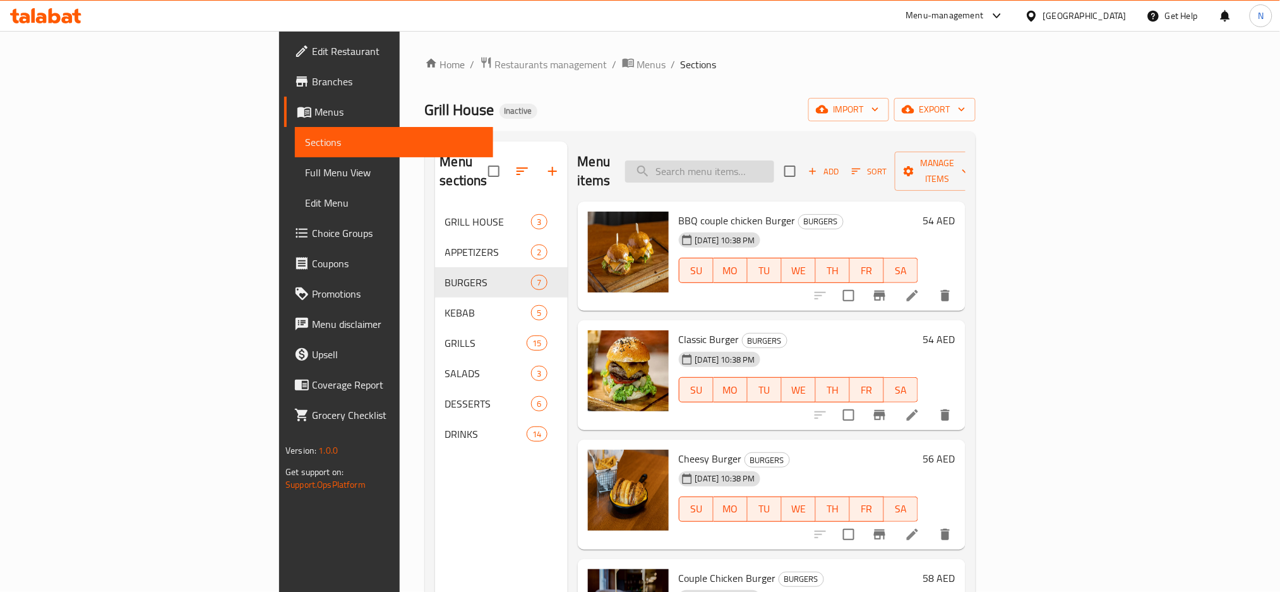
click at [774, 165] on input "search" at bounding box center [699, 171] width 149 height 22
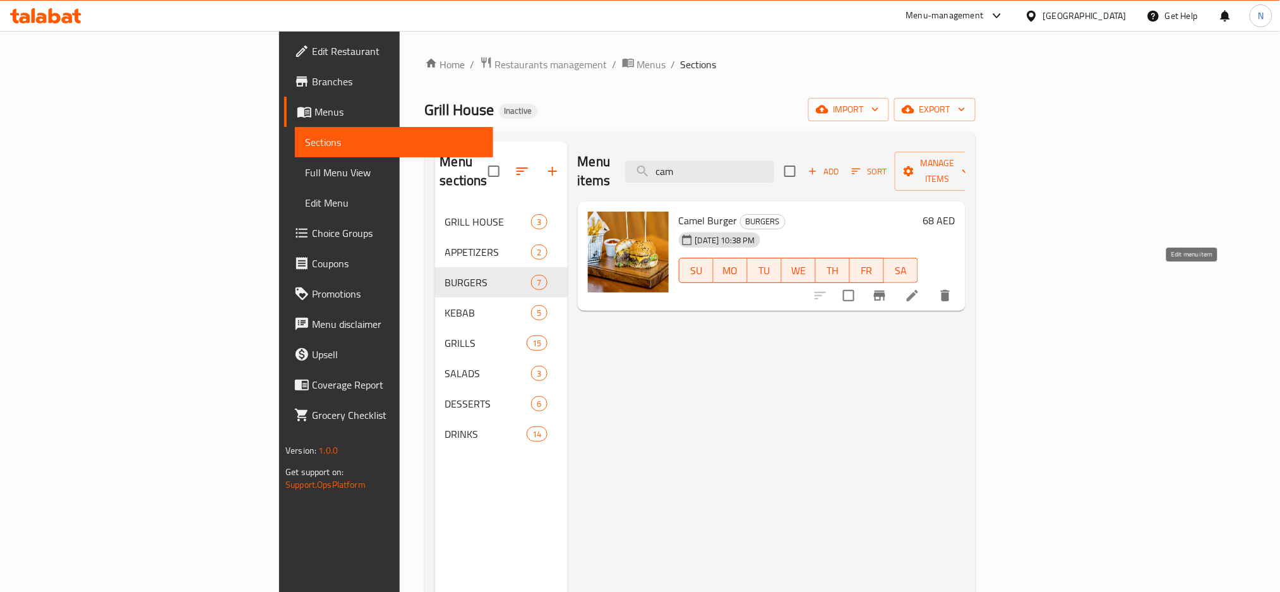
type input "cam"
click at [920, 288] on icon at bounding box center [912, 295] width 15 height 15
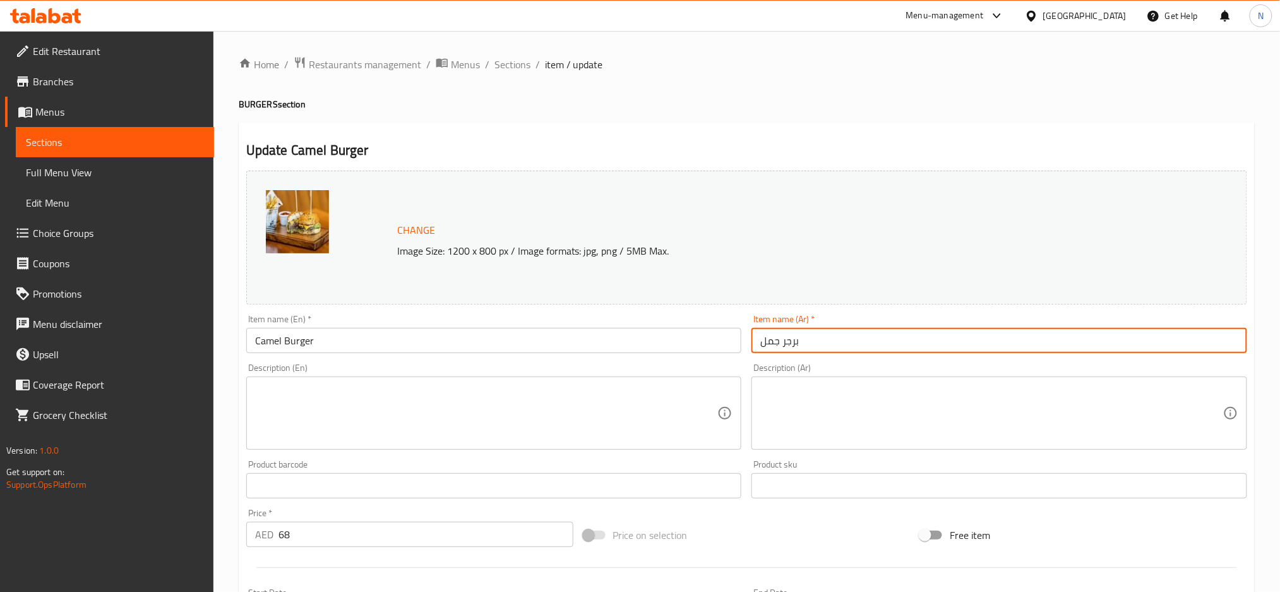
drag, startPoint x: 780, startPoint y: 340, endPoint x: 753, endPoint y: 326, distance: 30.5
click at [753, 326] on div "Item name (Ar)   * برجر جمل Item name (Ar) *" at bounding box center [999, 333] width 496 height 39
type input "برجر كاميل"
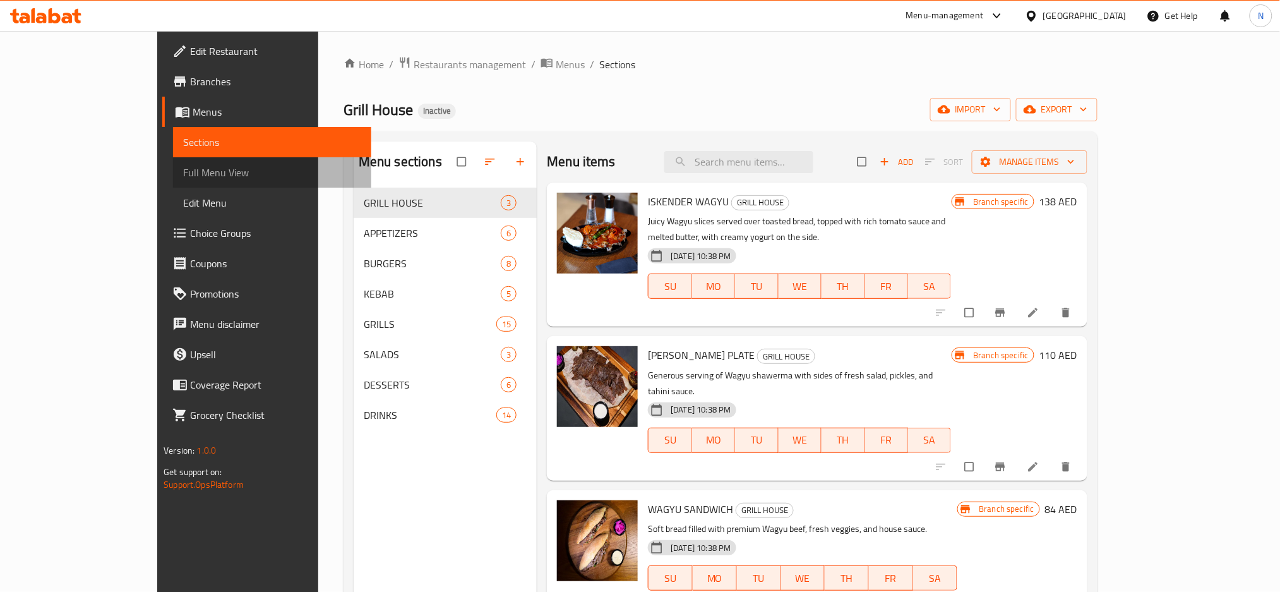
click at [183, 167] on span "Full Menu View" at bounding box center [272, 172] width 178 height 15
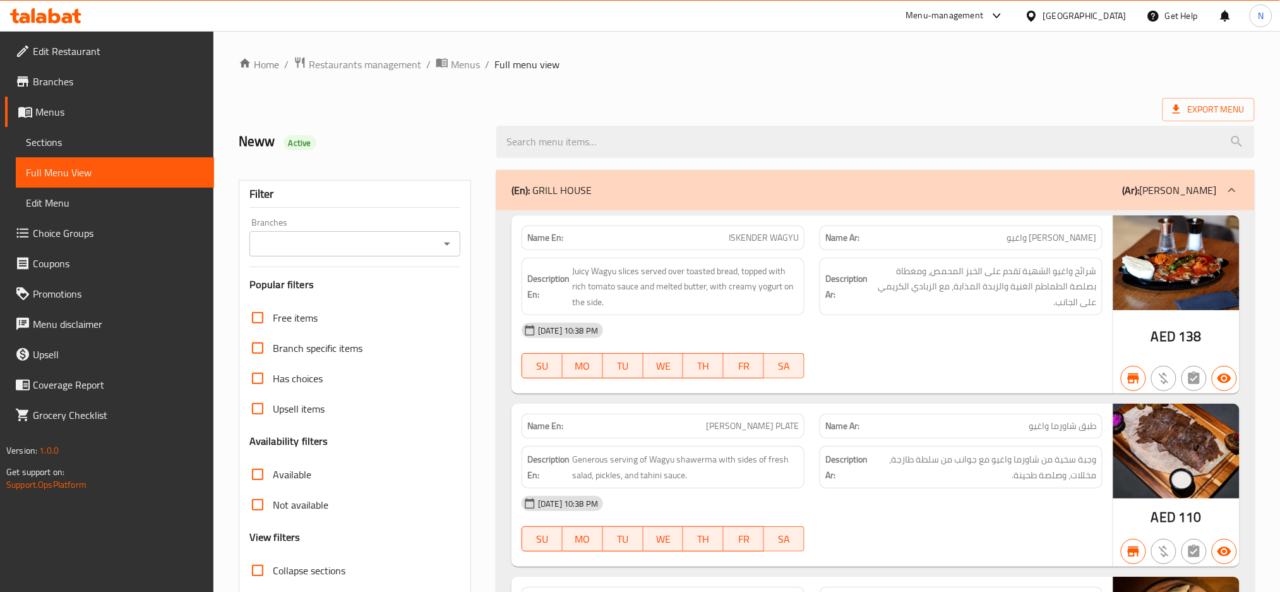
click at [275, 572] on span "Collapse sections" at bounding box center [309, 570] width 73 height 15
click at [273, 572] on input "Collapse sections" at bounding box center [257, 570] width 30 height 30
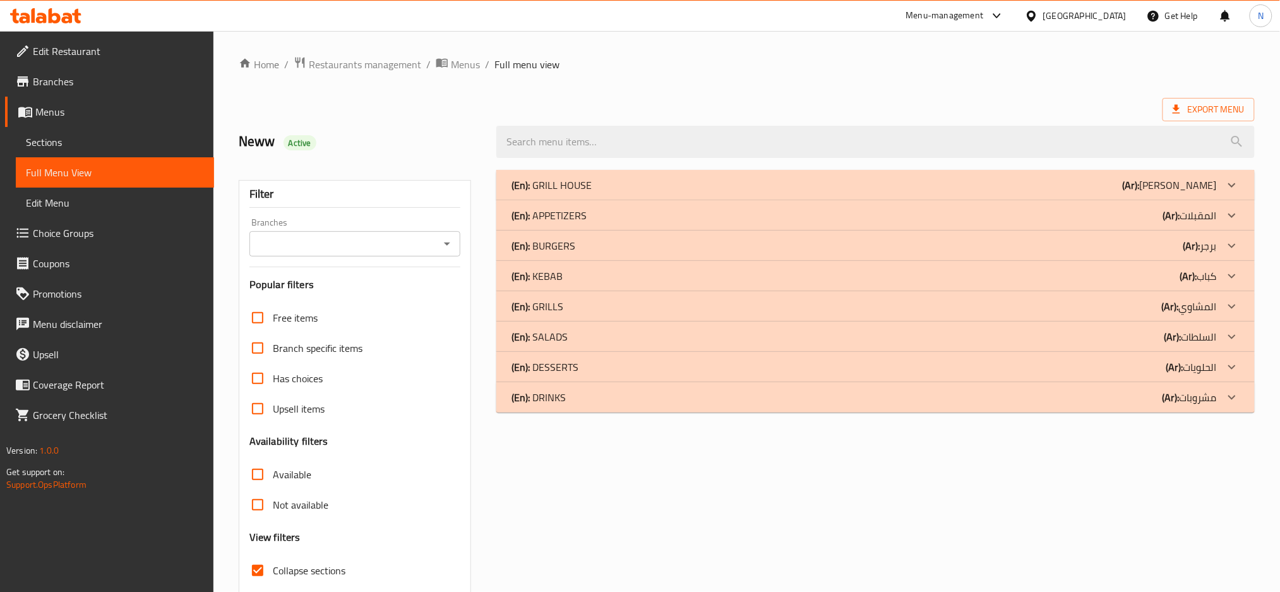
click at [688, 170] on div "(En): GRILL HOUSE (Ar): [PERSON_NAME]" at bounding box center [875, 185] width 758 height 30
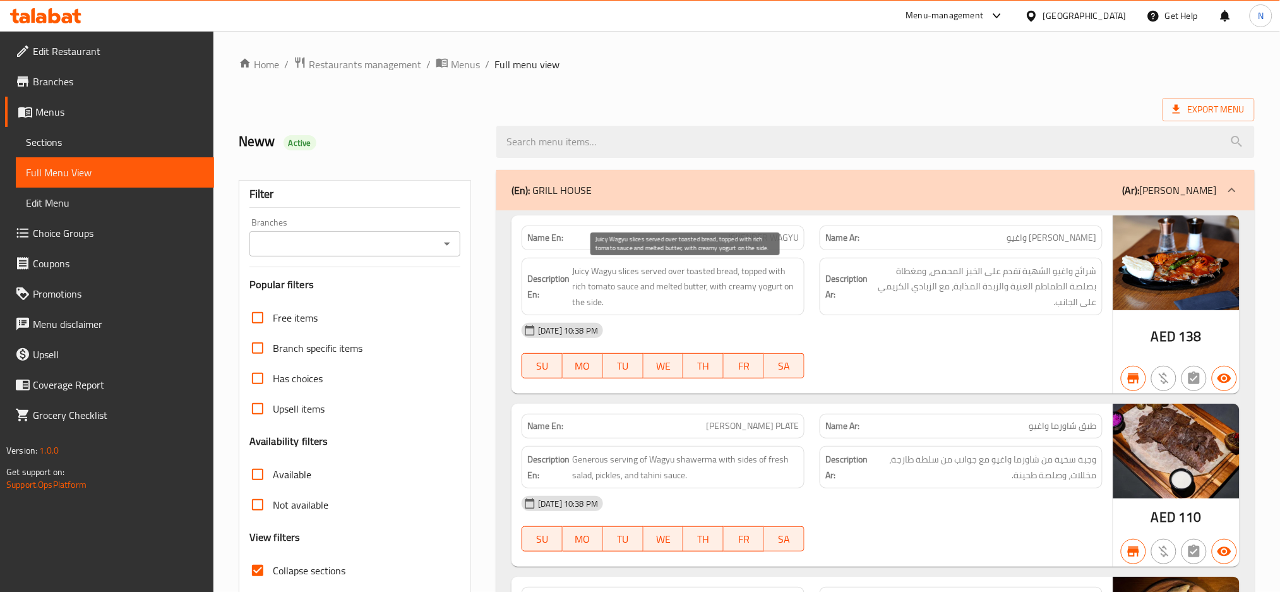
click at [574, 272] on span "Juicy Wagyu slices served over toasted bread, topped with rich tomato sauce and…" at bounding box center [685, 286] width 227 height 47
copy span "Juicy"
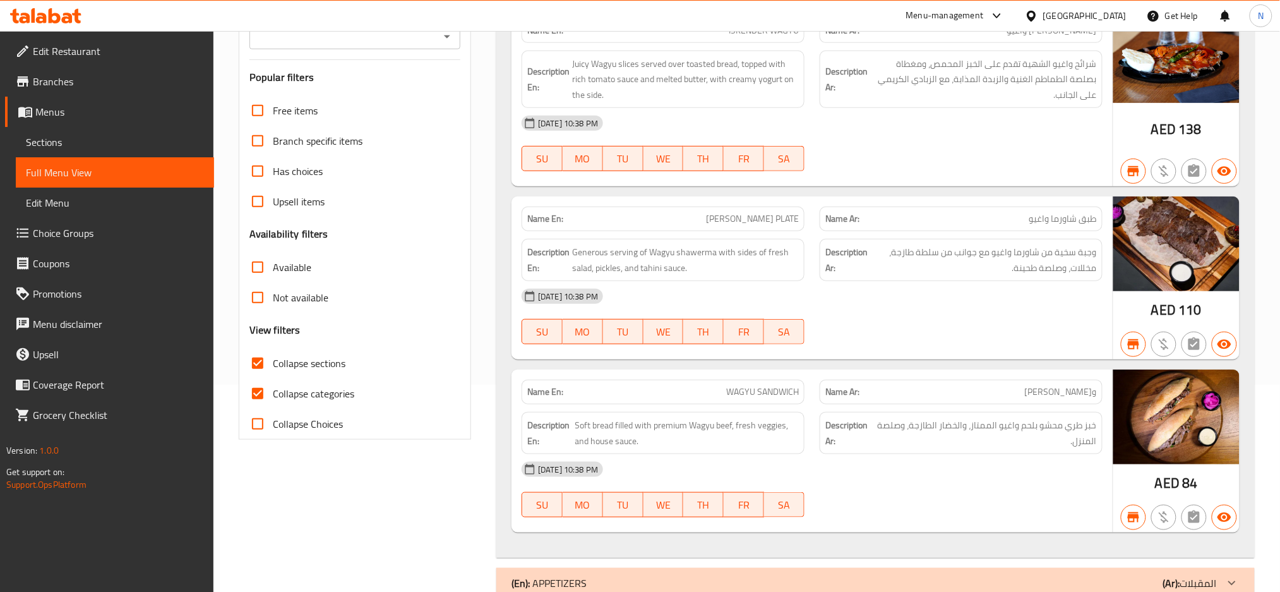
scroll to position [302, 0]
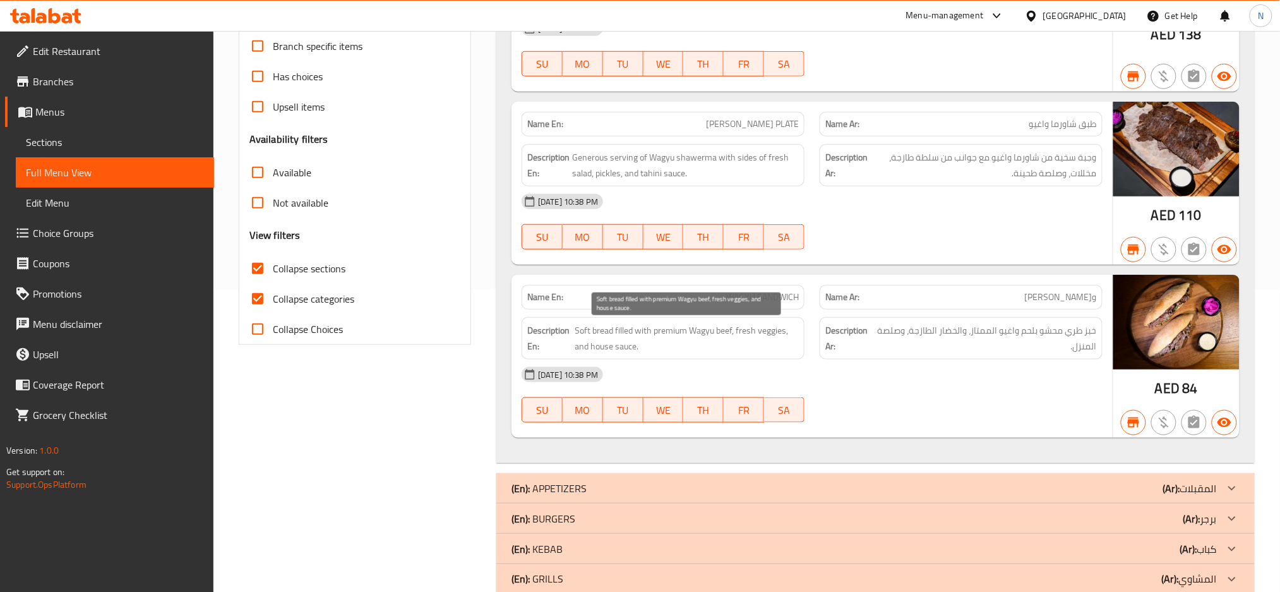
click at [590, 348] on span "Soft bread filled with premium Wagyu beef, fresh veggies, and house sauce." at bounding box center [687, 338] width 224 height 31
drag, startPoint x: 590, startPoint y: 348, endPoint x: 637, endPoint y: 352, distance: 46.9
click at [637, 352] on span "Soft bread filled with premium Wagyu beef, fresh veggies, and house sauce." at bounding box center [687, 338] width 224 height 31
copy span "house sauce"
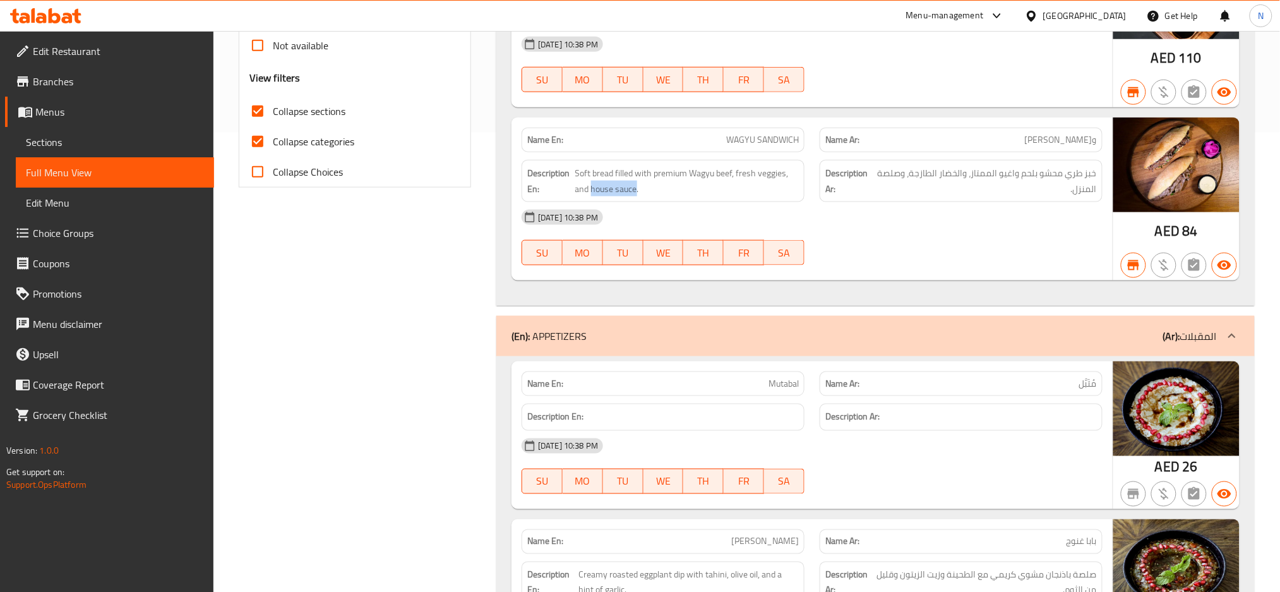
scroll to position [415, 0]
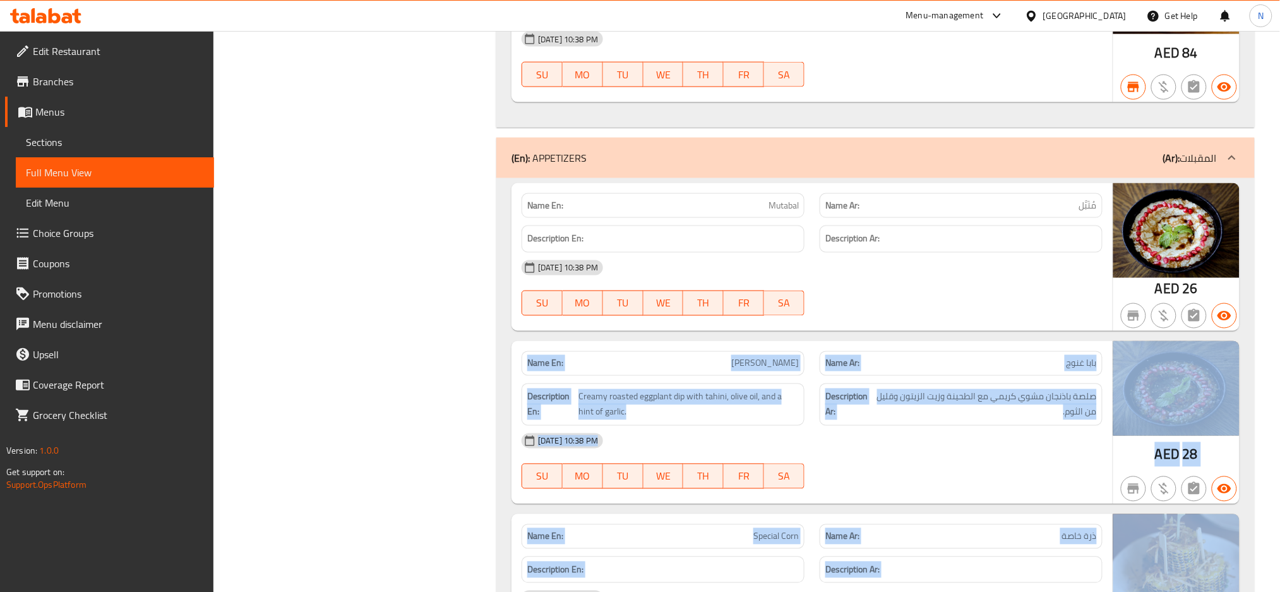
click at [1279, 584] on div "Home / Restaurants management / Menus / Full menu view Export Menu Neww Active …" at bounding box center [746, 385] width 1067 height 1983
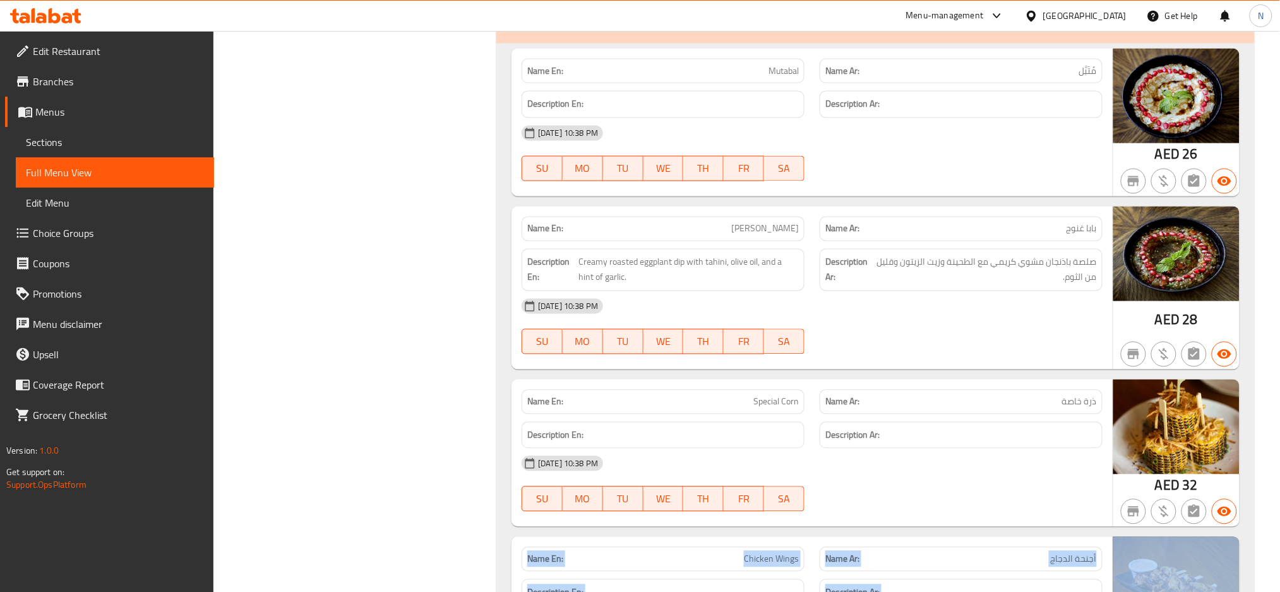
scroll to position [852, 0]
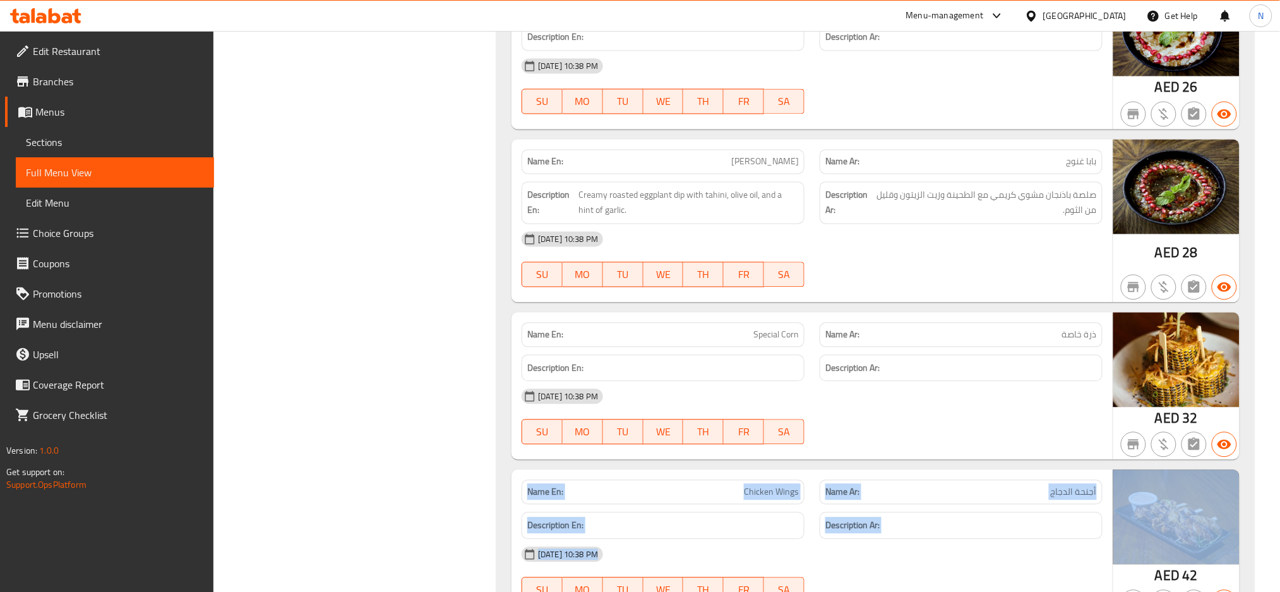
click at [1279, 584] on div "Home / Restaurants management / Menus / Full menu view Export Menu Neww Active …" at bounding box center [746, 183] width 1067 height 1983
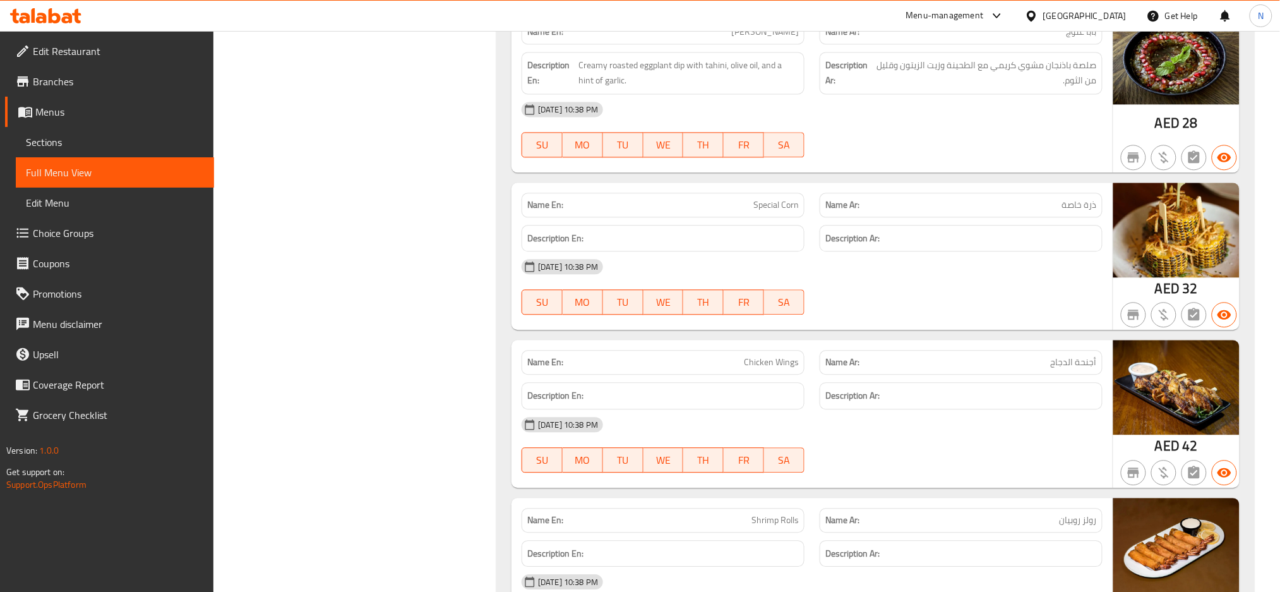
scroll to position [953, 0]
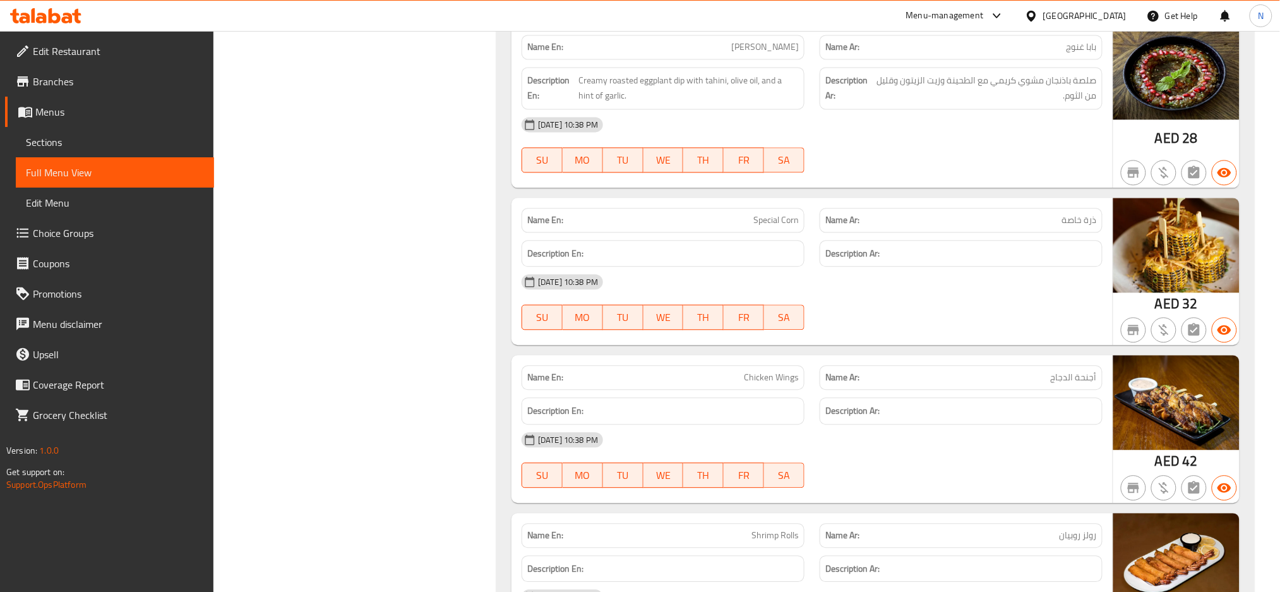
copy span "Special Corn"
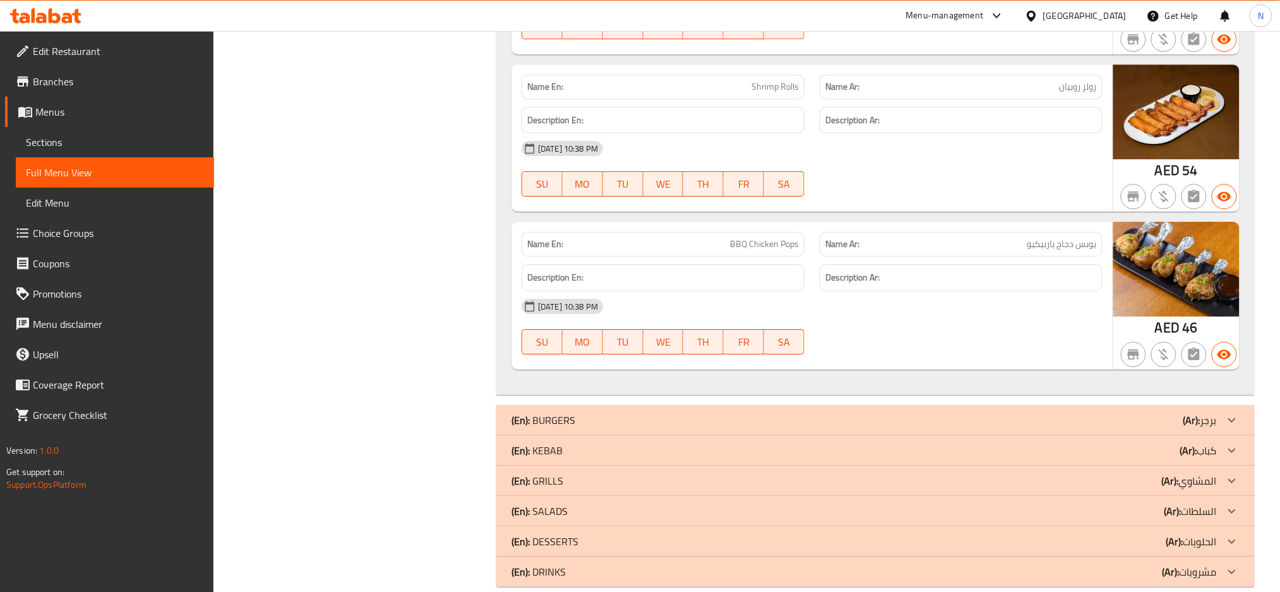
scroll to position [1423, 0]
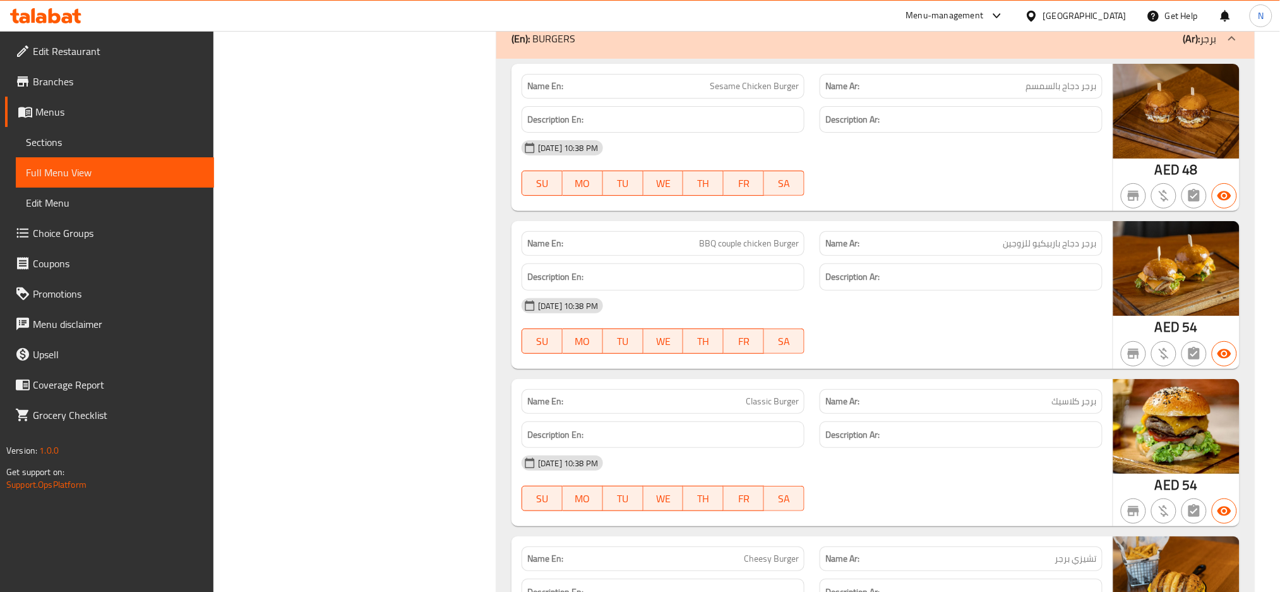
scroll to position [1793, 0]
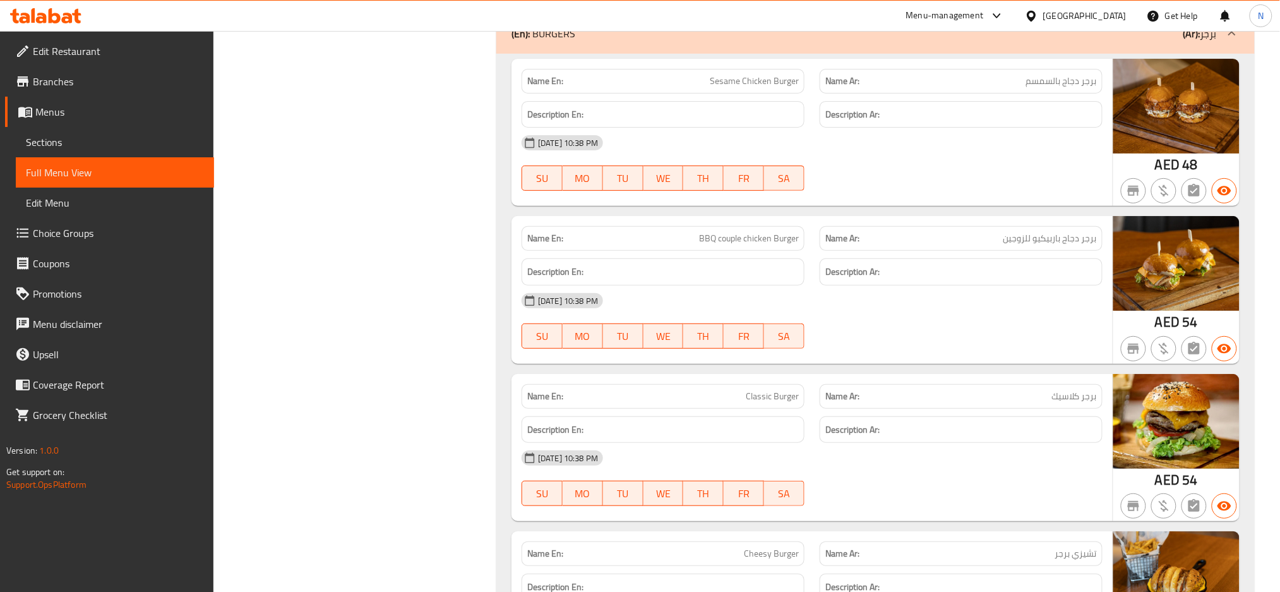
copy span "couple"
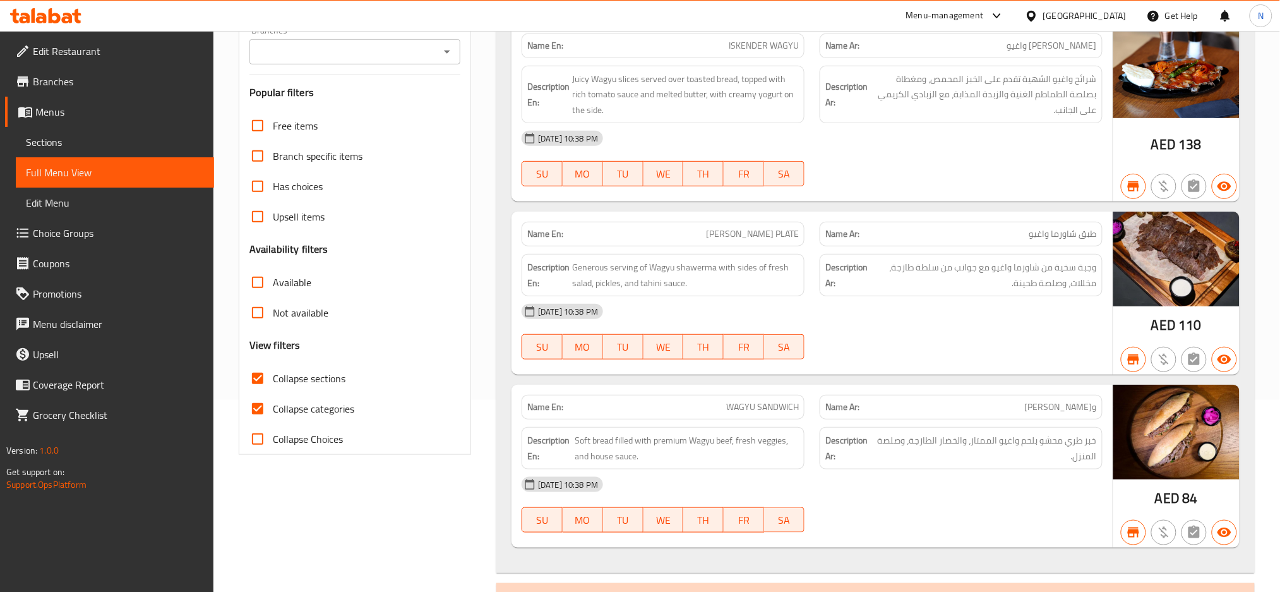
scroll to position [0, 0]
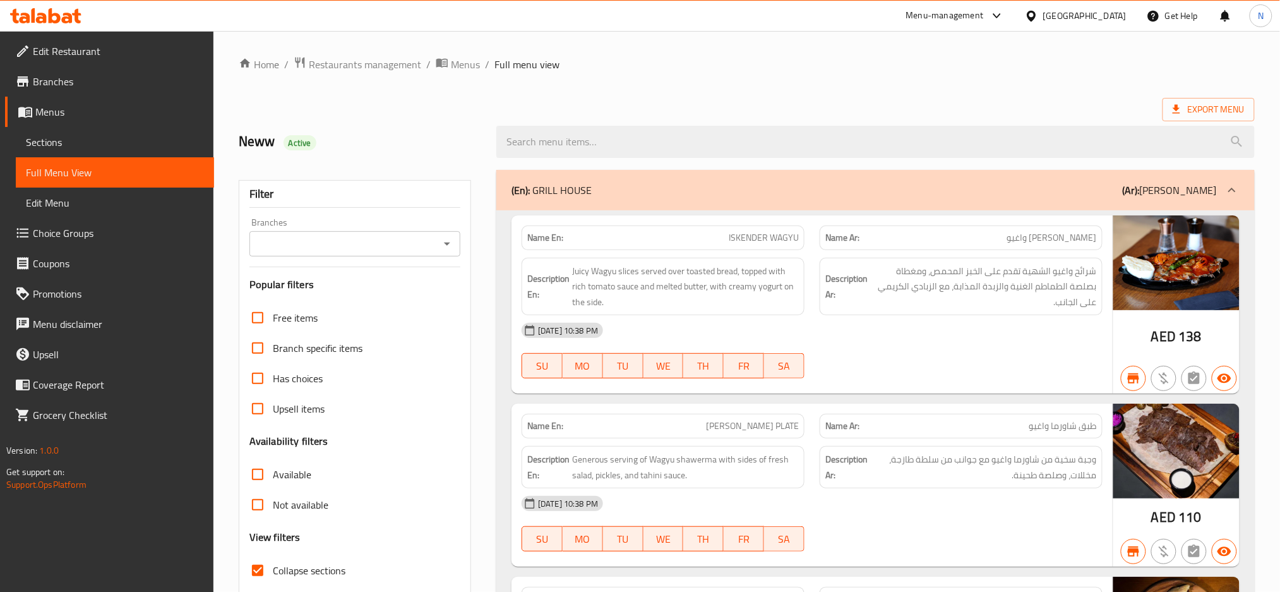
click at [291, 566] on span "Collapse sections" at bounding box center [309, 570] width 73 height 15
click at [273, 566] on input "Collapse sections" at bounding box center [257, 570] width 30 height 30
checkbox input "false"
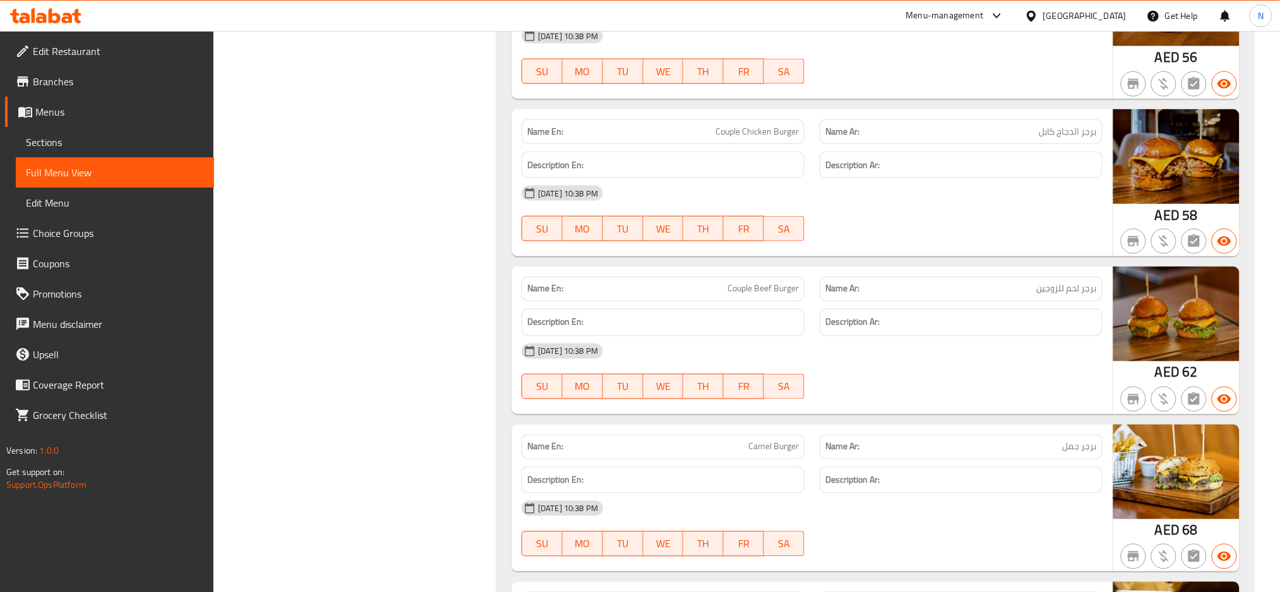
scroll to position [2336, 0]
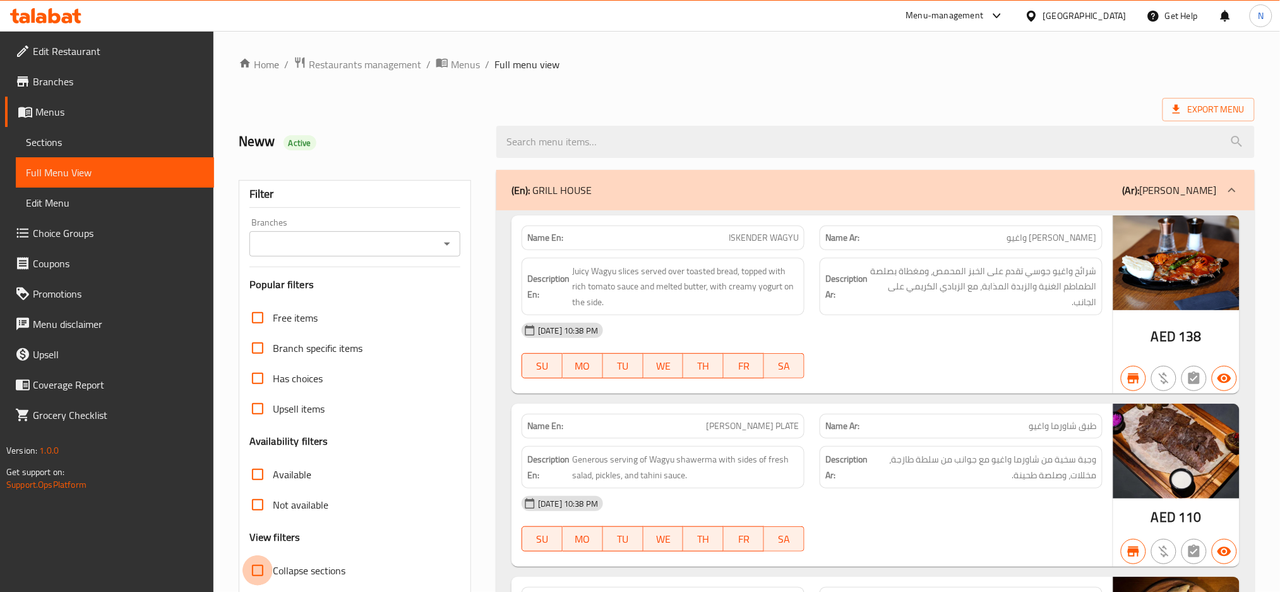
click at [264, 567] on input "Collapse sections" at bounding box center [257, 570] width 30 height 30
checkbox input "true"
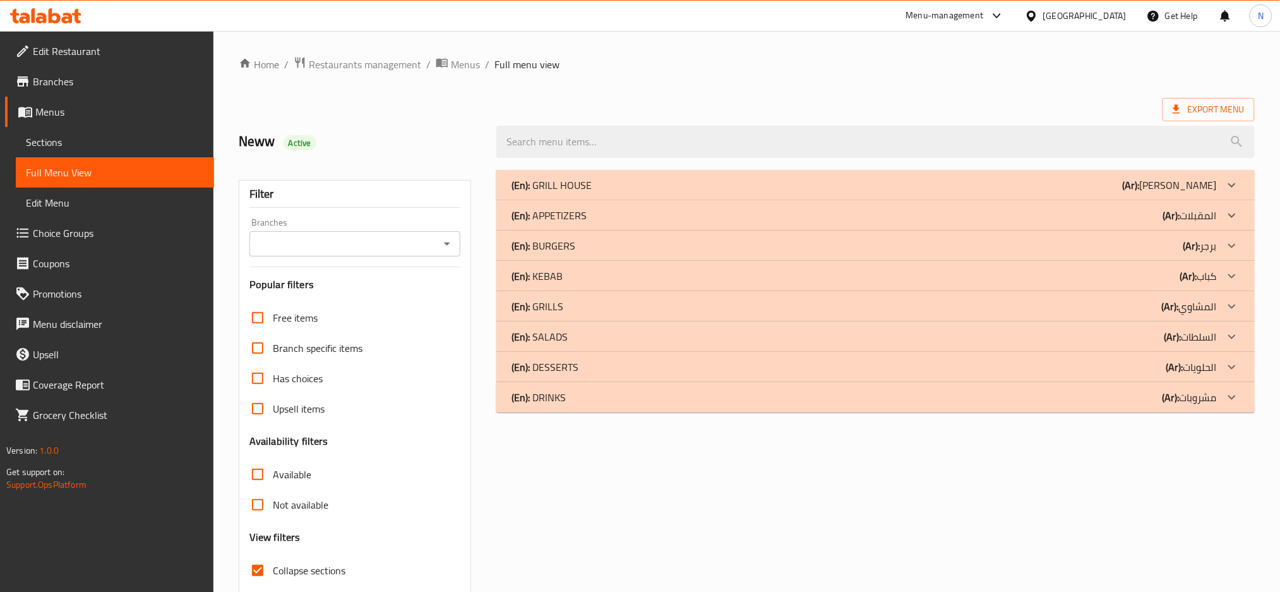
click at [1145, 193] on div "(En): BURGERS (Ar): برجر" at bounding box center [863, 184] width 705 height 15
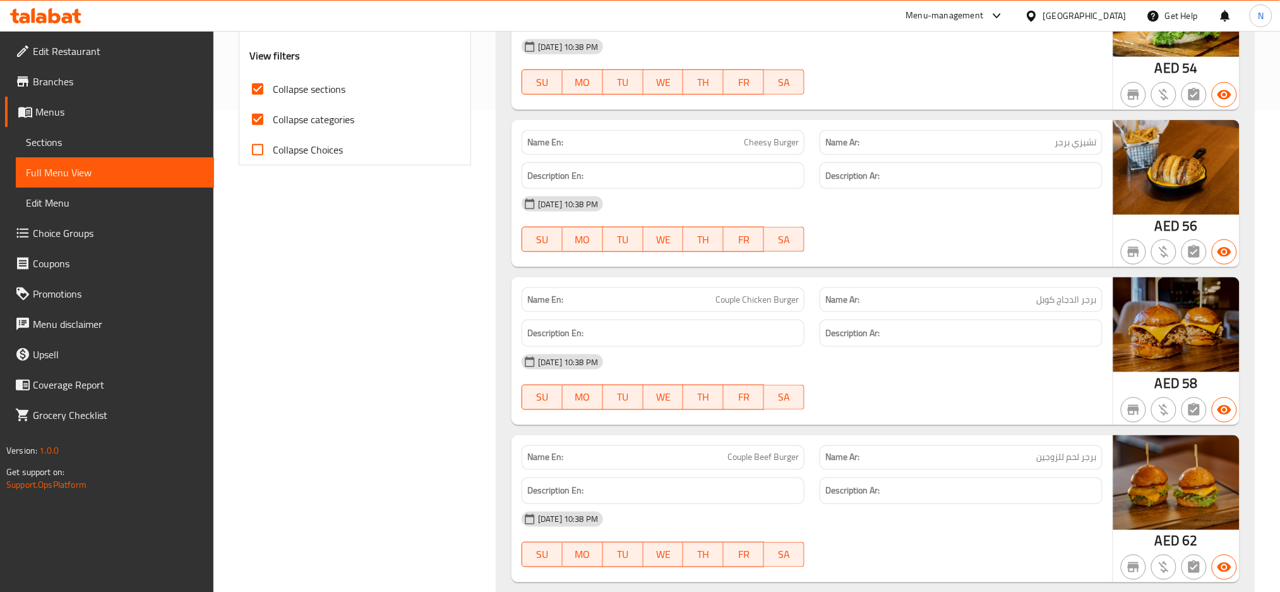
scroll to position [482, 0]
click at [780, 457] on span "Couple Beef Burger" at bounding box center [762, 456] width 71 height 13
copy span "Couple Beef Burger"
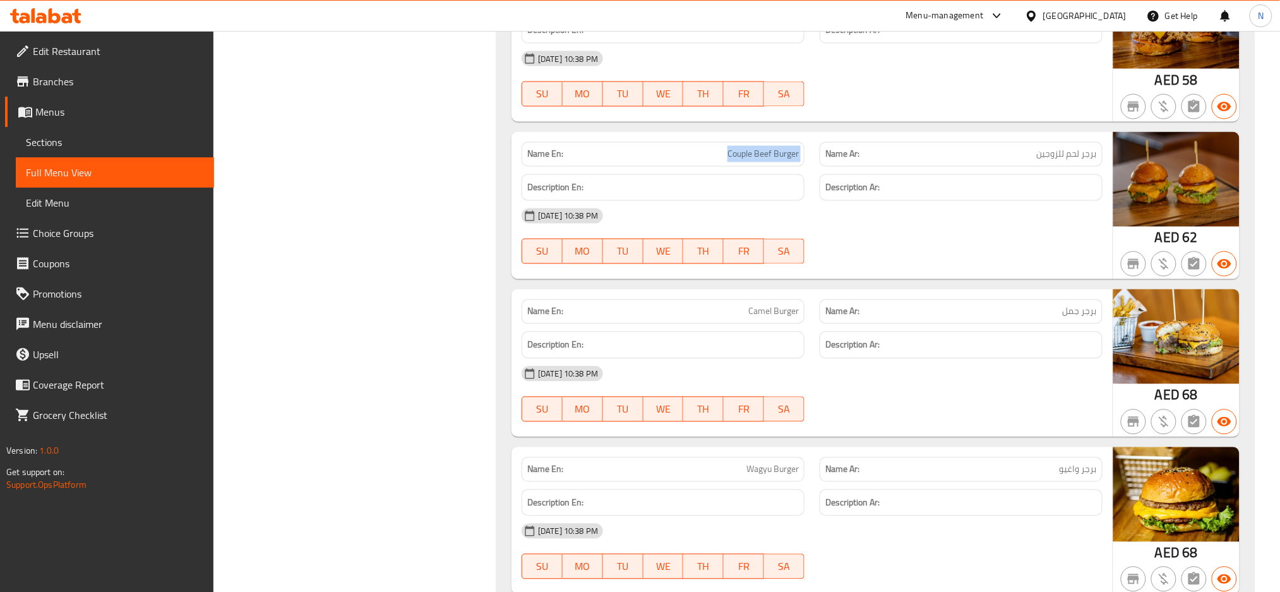
scroll to position [801, 0]
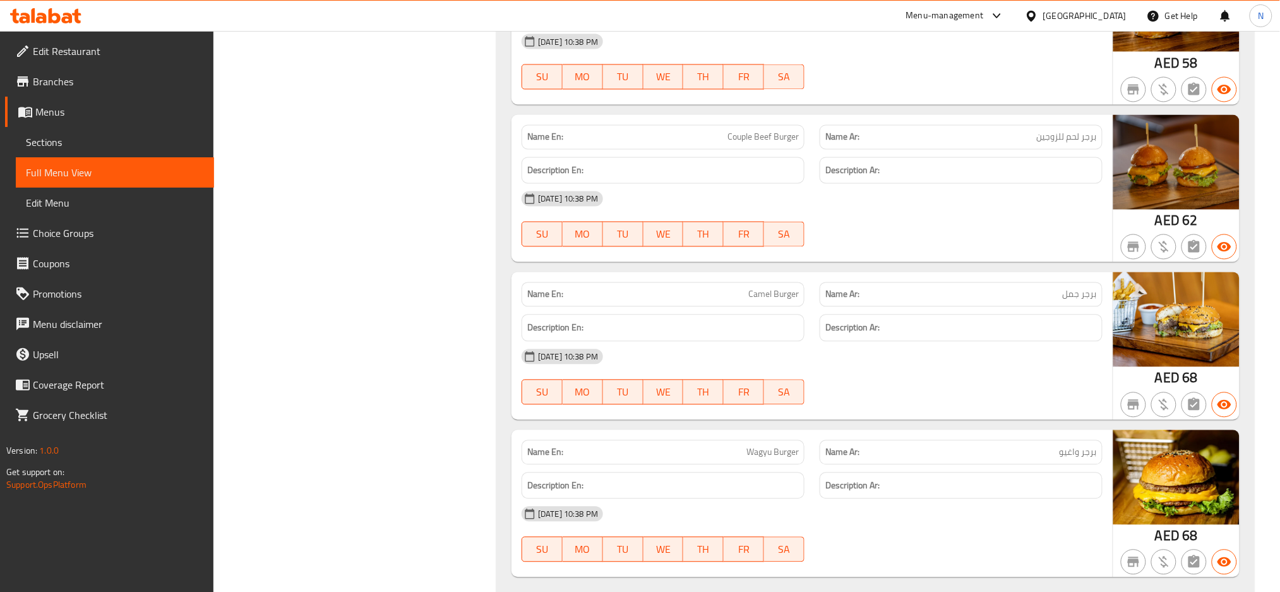
click at [765, 294] on span "Camel Burger" at bounding box center [773, 294] width 51 height 13
copy span "Camel"
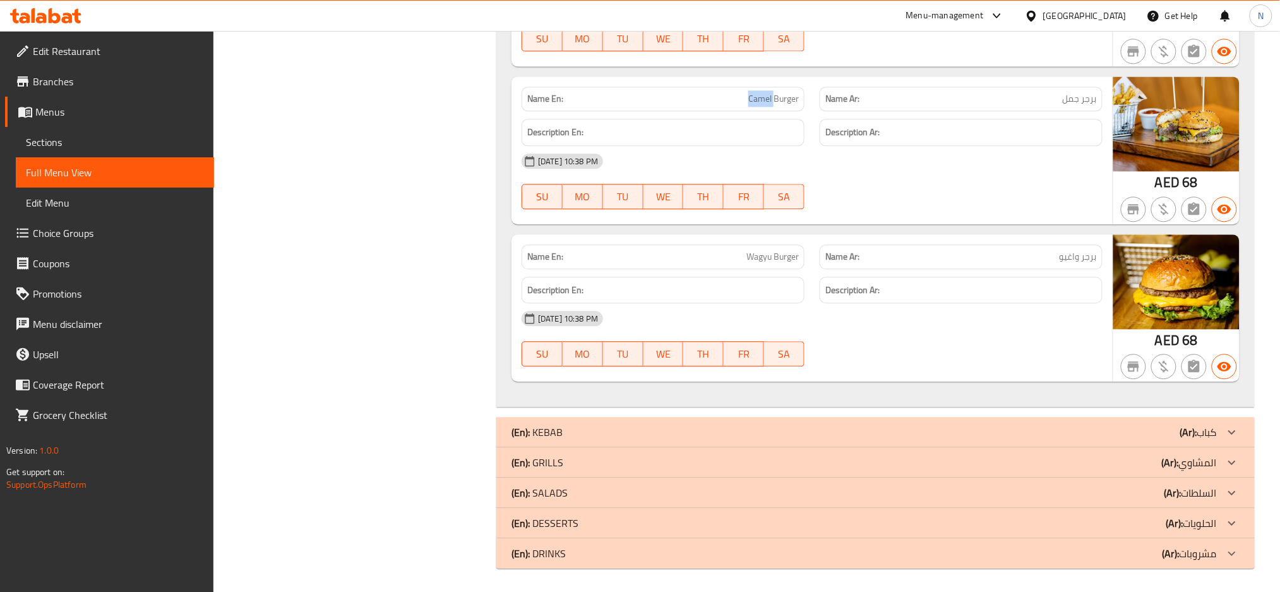
scroll to position [1001, 0]
